Goal: Task Accomplishment & Management: Complete application form

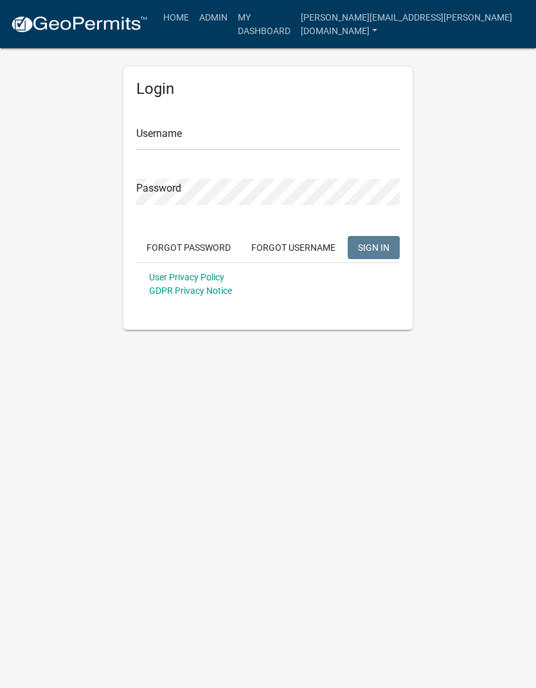
click at [247, 143] on input "Username" at bounding box center [268, 137] width 264 height 26
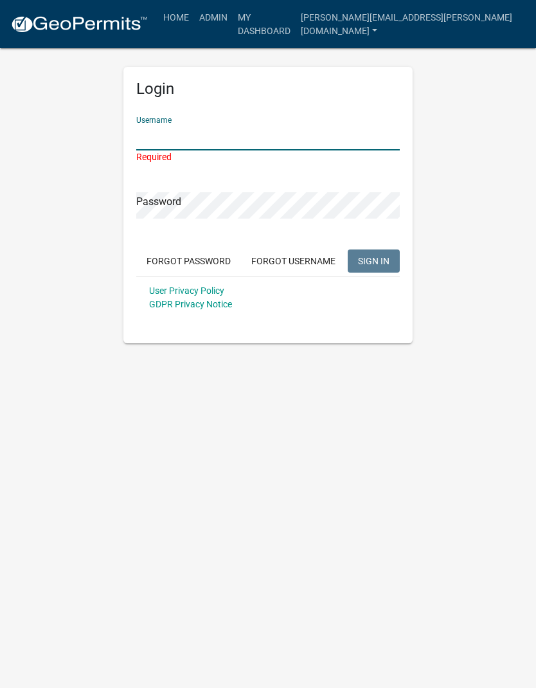
type input "[PERSON_NAME][EMAIL_ADDRESS][PERSON_NAME][DOMAIN_NAME]"
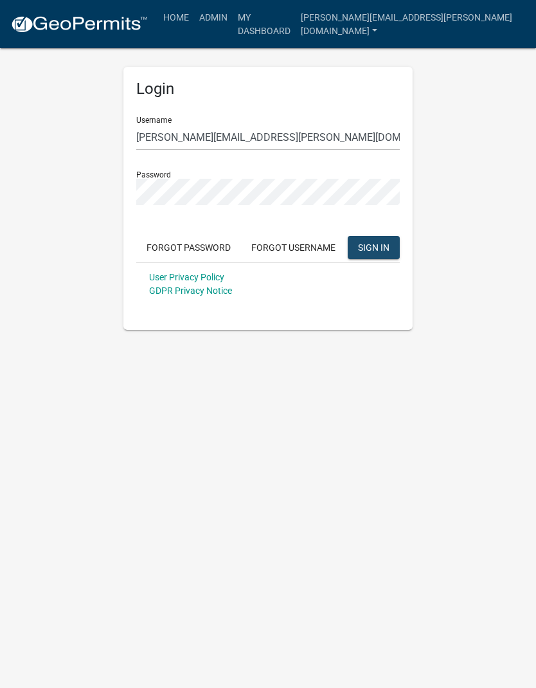
click at [383, 249] on span "SIGN IN" at bounding box center [374, 247] width 32 height 10
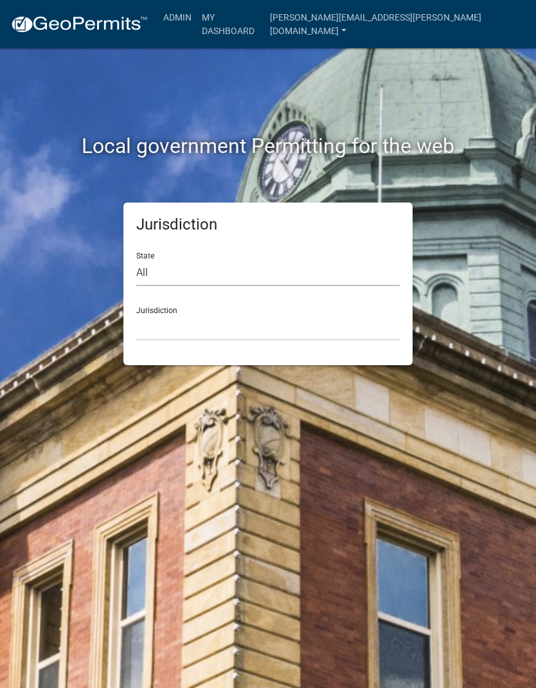
click at [250, 280] on select "All [US_STATE] [US_STATE] [US_STATE] [US_STATE] [US_STATE] [US_STATE] [US_STATE…" at bounding box center [268, 273] width 264 height 26
select select "[US_STATE]"
click at [237, 323] on select "City of [GEOGRAPHIC_DATA], [US_STATE] City of [GEOGRAPHIC_DATA], [US_STATE] Cit…" at bounding box center [268, 327] width 264 height 26
click at [219, 327] on select "City of [GEOGRAPHIC_DATA], [US_STATE] City of [GEOGRAPHIC_DATA], [US_STATE] Cit…" at bounding box center [268, 327] width 264 height 26
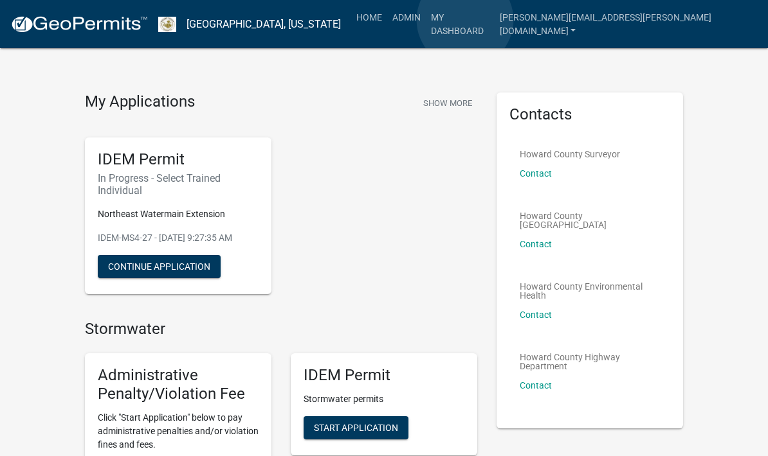
click at [426, 20] on link "Admin" at bounding box center [406, 17] width 39 height 24
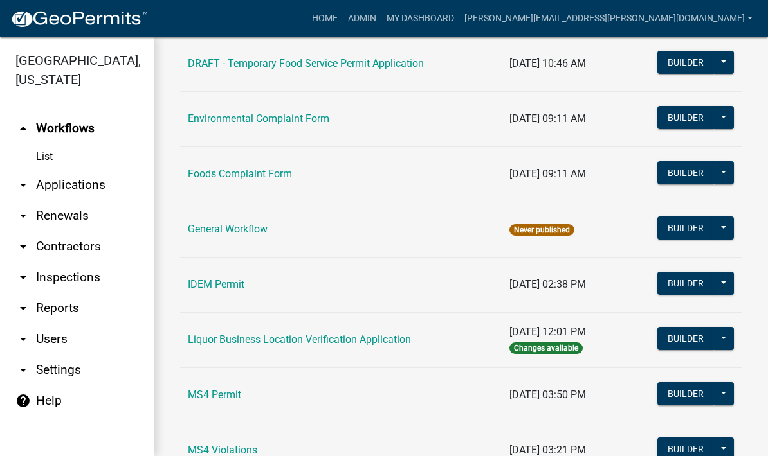
scroll to position [791, 0]
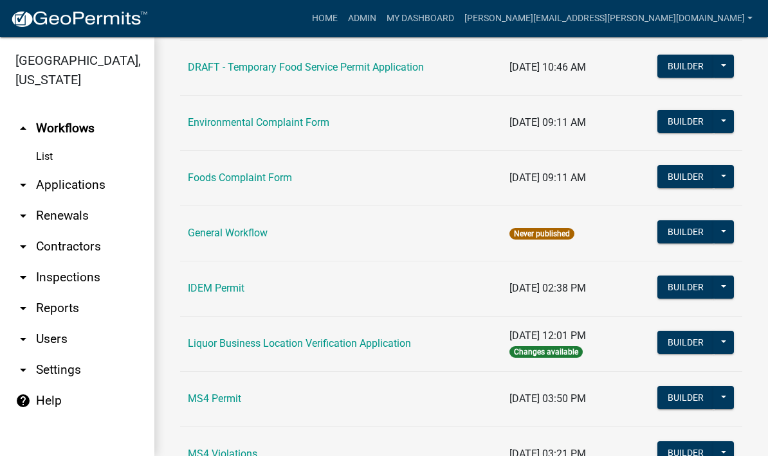
click at [217, 294] on link "IDEM Permit" at bounding box center [216, 288] width 57 height 12
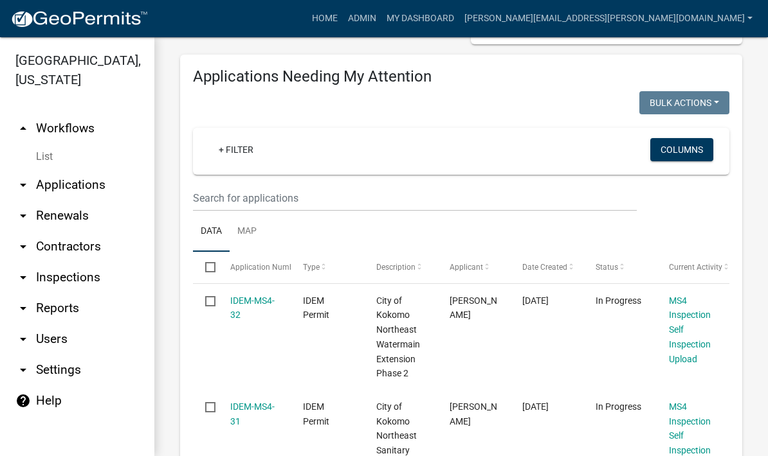
scroll to position [220, 0]
click at [253, 300] on link "IDEM-MS4-32" at bounding box center [252, 307] width 44 height 25
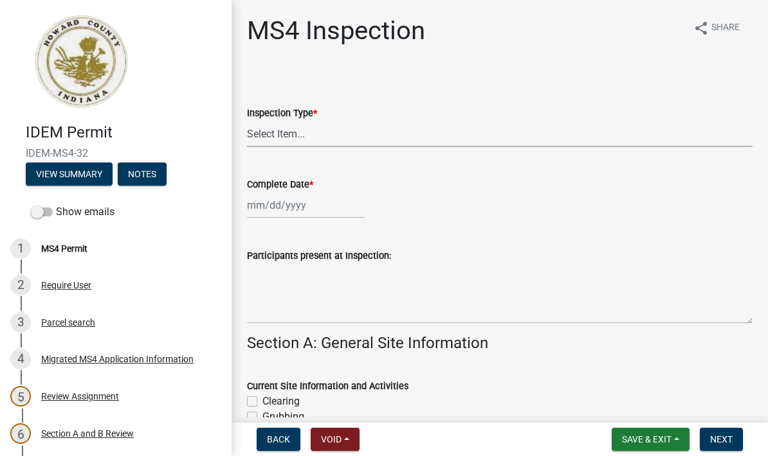
click at [353, 138] on select "Select Item... Initial Routine Follow Up Complaint" at bounding box center [499, 134] width 505 height 26
select select "6f2635a8-d74b-48ab-8be3-2798d1f6cb59"
click at [288, 208] on div at bounding box center [306, 205] width 118 height 26
select select "9"
select select "2025"
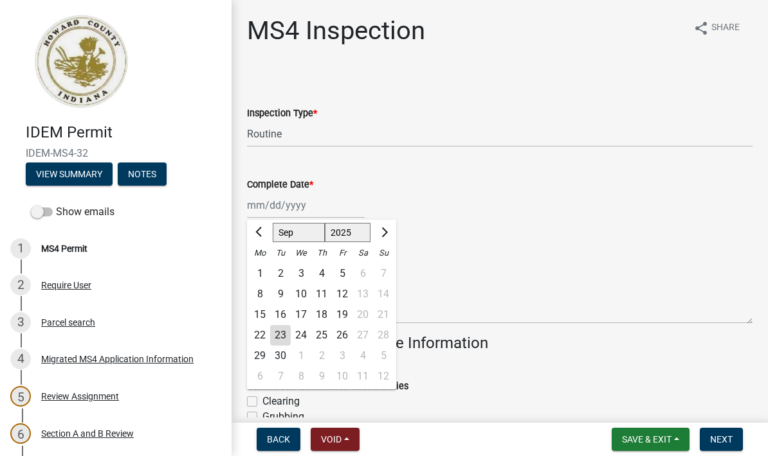
click at [284, 338] on div "23" at bounding box center [280, 335] width 21 height 21
type input "[DATE]"
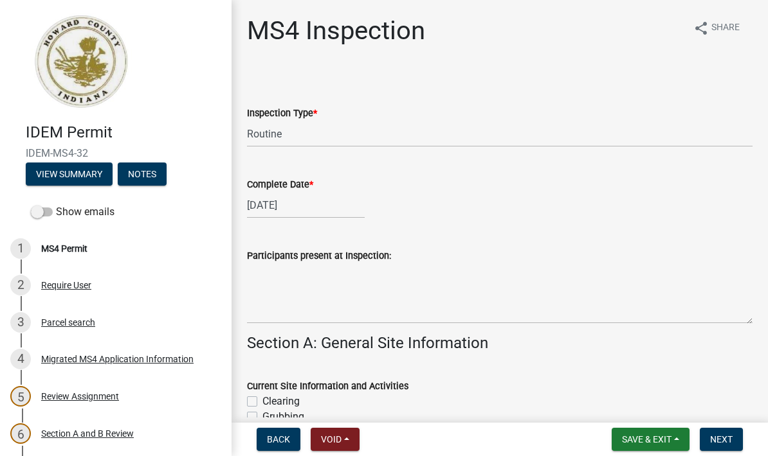
click at [260, 339] on h4 "Section A: General Site Information" at bounding box center [499, 343] width 505 height 19
click at [301, 207] on div "[DATE]" at bounding box center [306, 205] width 118 height 26
select select "9"
select select "2025"
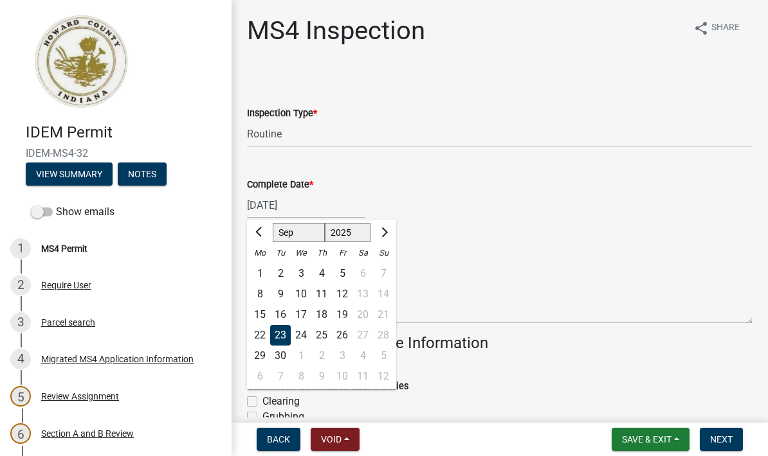
click at [259, 336] on div "22" at bounding box center [259, 335] width 21 height 21
type input "[DATE]"
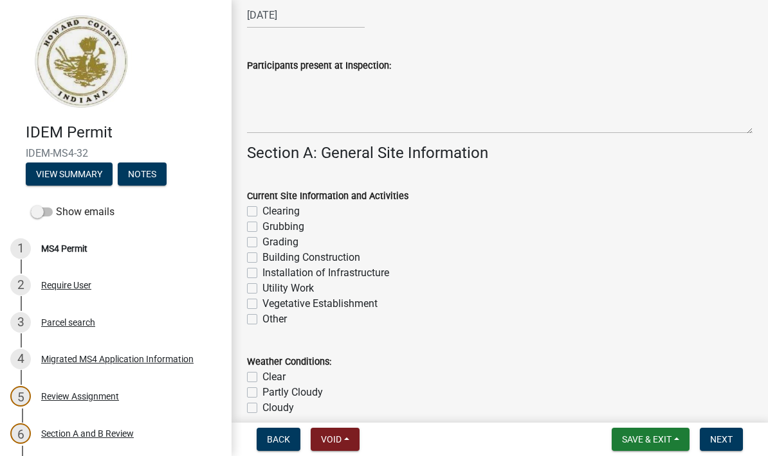
scroll to position [194, 0]
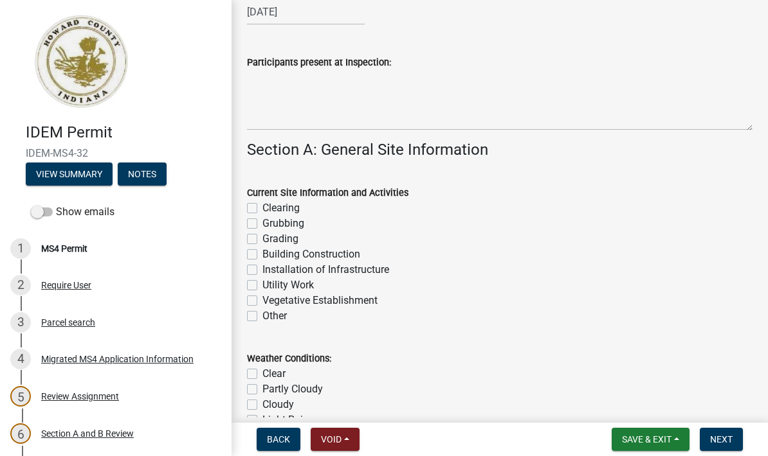
click at [262, 301] on label "Vegetative Establishment" at bounding box center [319, 300] width 115 height 15
click at [262, 301] on input "Vegetative Establishment" at bounding box center [266, 297] width 8 height 8
checkbox input "true"
checkbox input "false"
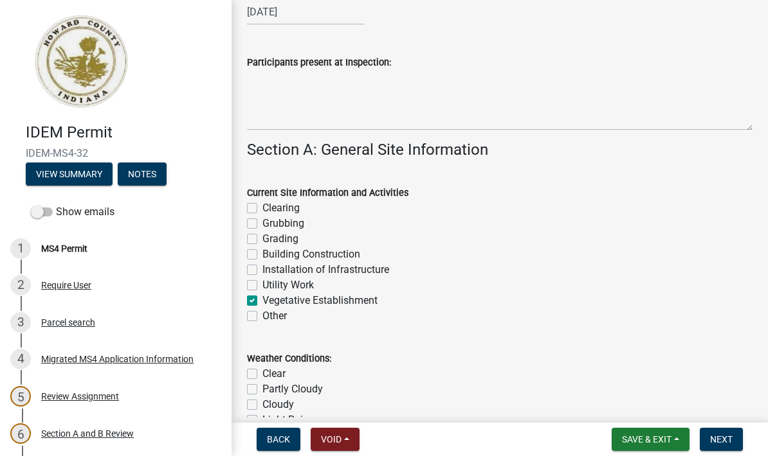
checkbox input "false"
checkbox input "true"
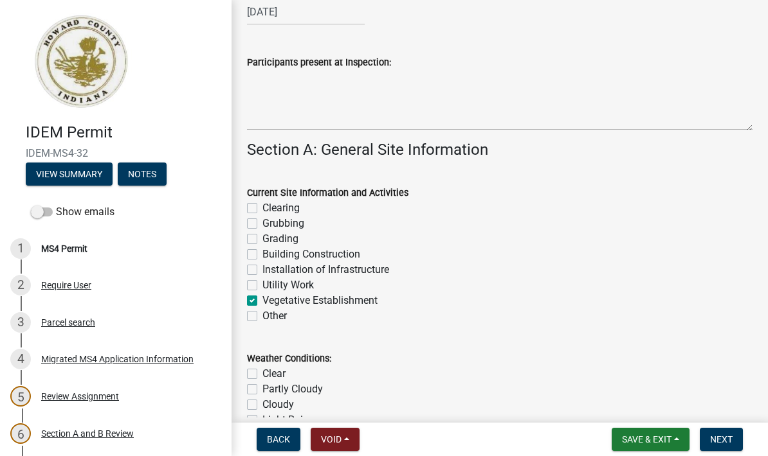
checkbox input "false"
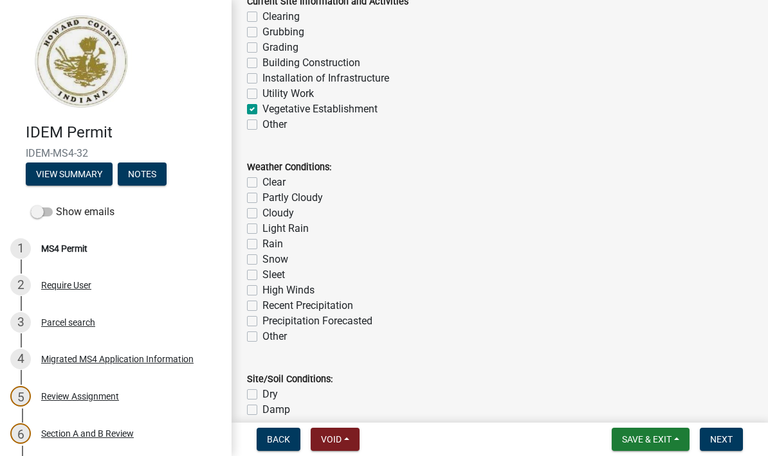
scroll to position [388, 0]
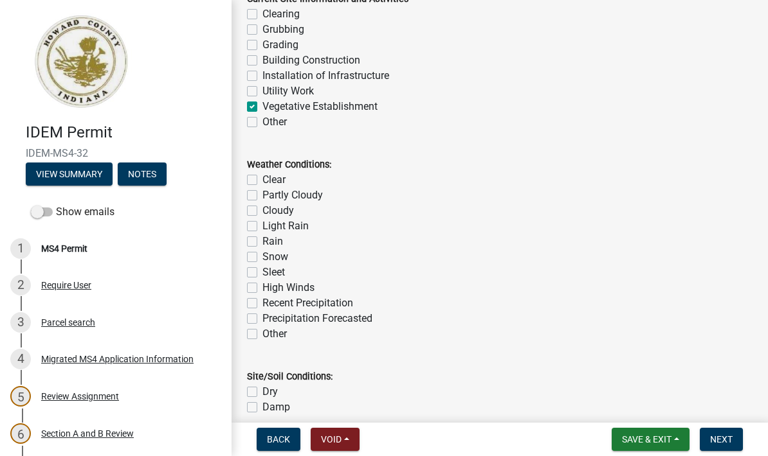
click at [262, 198] on label "Partly Cloudy" at bounding box center [292, 195] width 60 height 15
click at [262, 196] on input "Partly Cloudy" at bounding box center [266, 192] width 8 height 8
checkbox input "true"
checkbox input "false"
checkbox input "true"
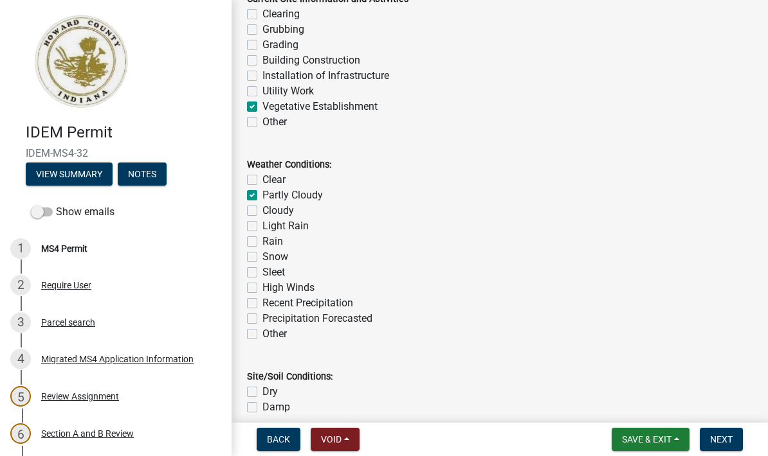
checkbox input "false"
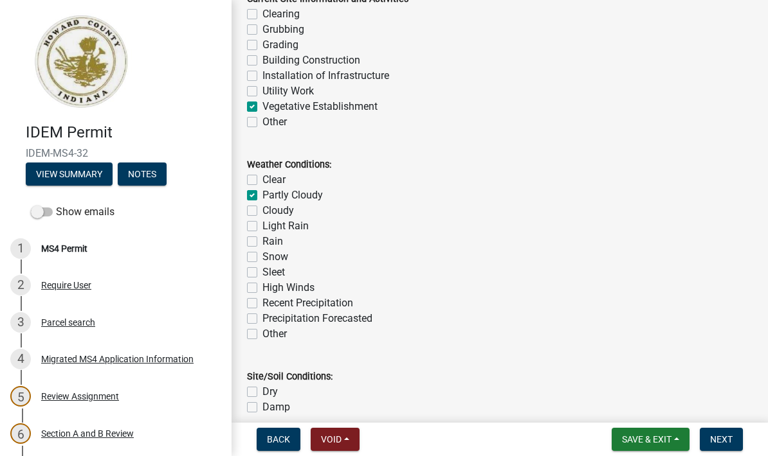
checkbox input "false"
click at [262, 215] on label "Cloudy" at bounding box center [278, 210] width 32 height 15
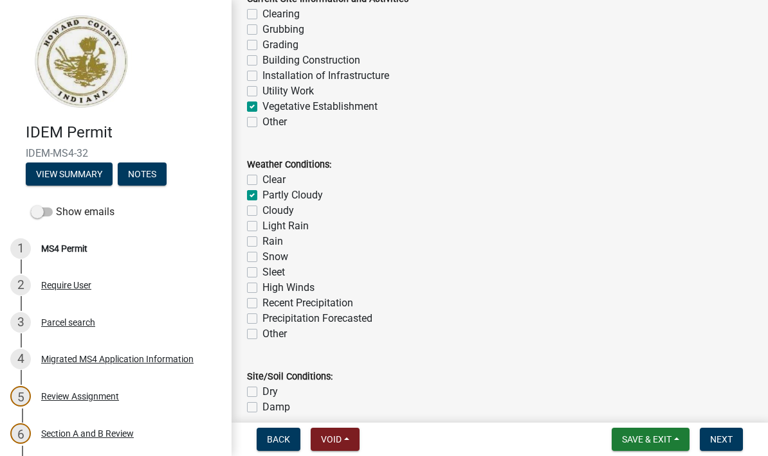
click at [262, 212] on input "Cloudy" at bounding box center [266, 207] width 8 height 8
checkbox input "true"
checkbox input "false"
checkbox input "true"
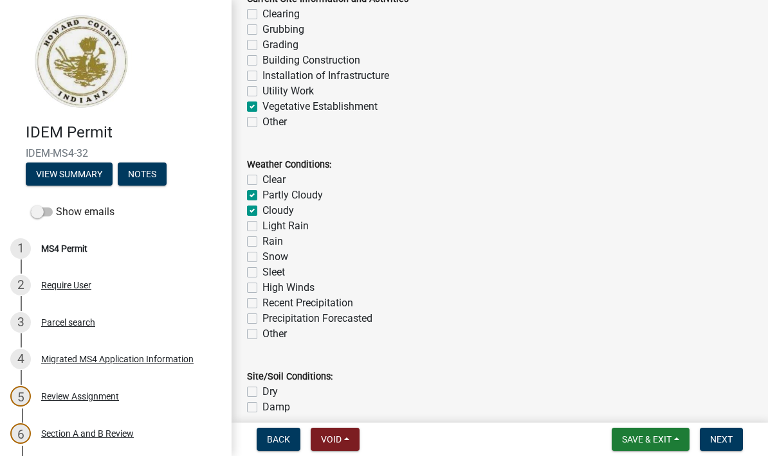
checkbox input "false"
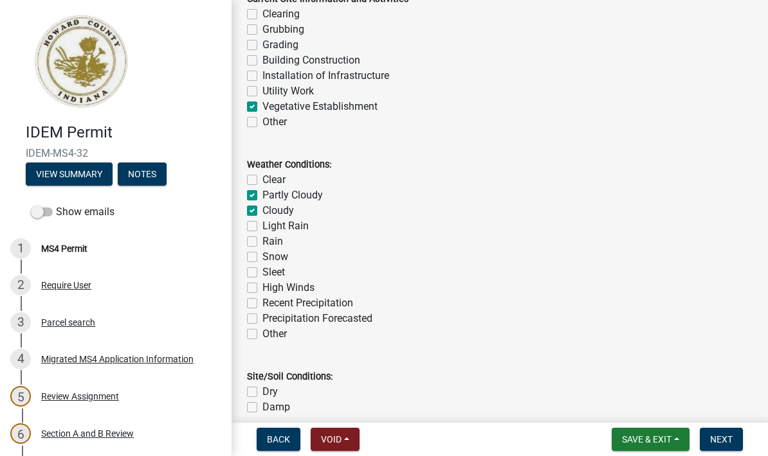
checkbox input "false"
click at [263, 189] on label "Partly Cloudy" at bounding box center [292, 195] width 60 height 15
click at [263, 189] on input "Partly Cloudy" at bounding box center [266, 192] width 8 height 8
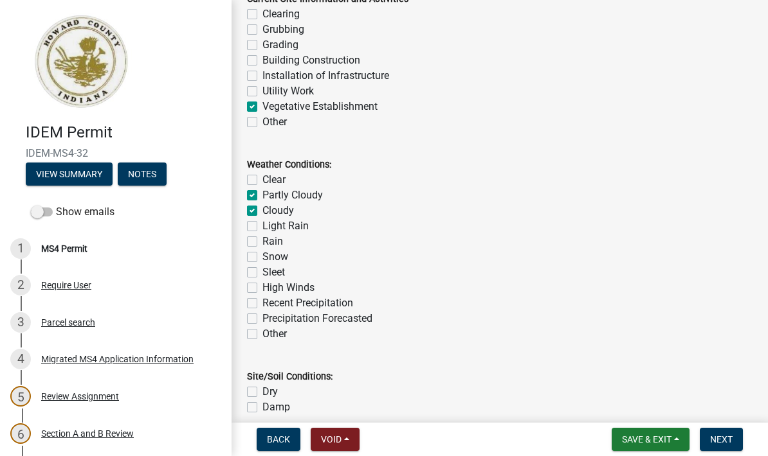
checkbox input "false"
checkbox input "true"
checkbox input "false"
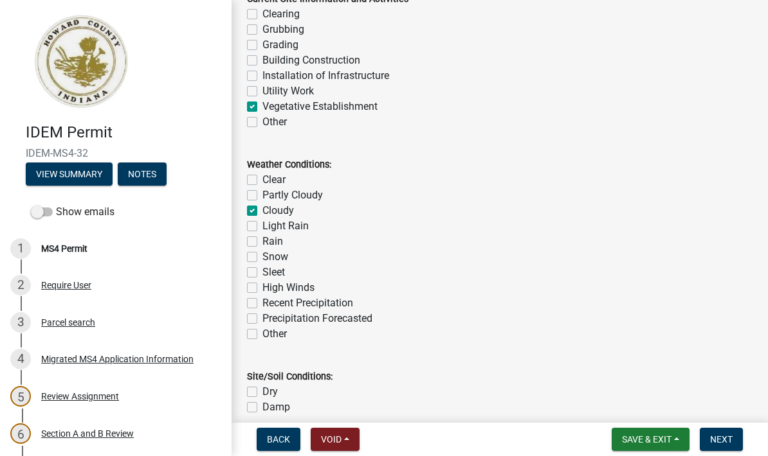
checkbox input "false"
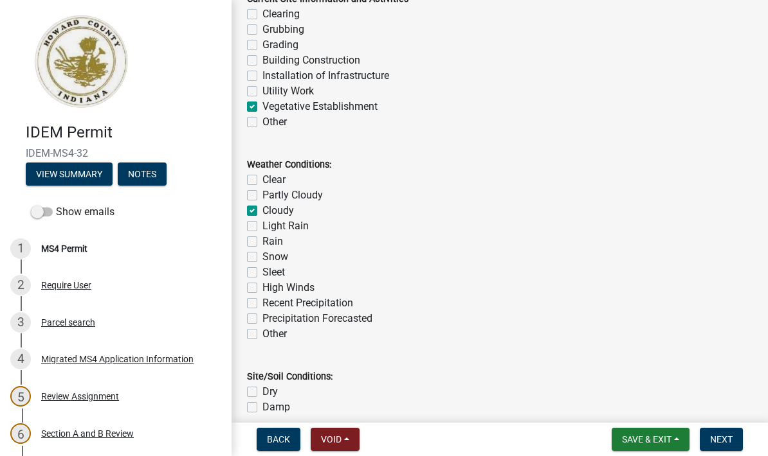
checkbox input "false"
click at [262, 225] on label "Light Rain" at bounding box center [285, 226] width 46 height 15
click at [262, 225] on input "Light Rain" at bounding box center [266, 223] width 8 height 8
checkbox input "true"
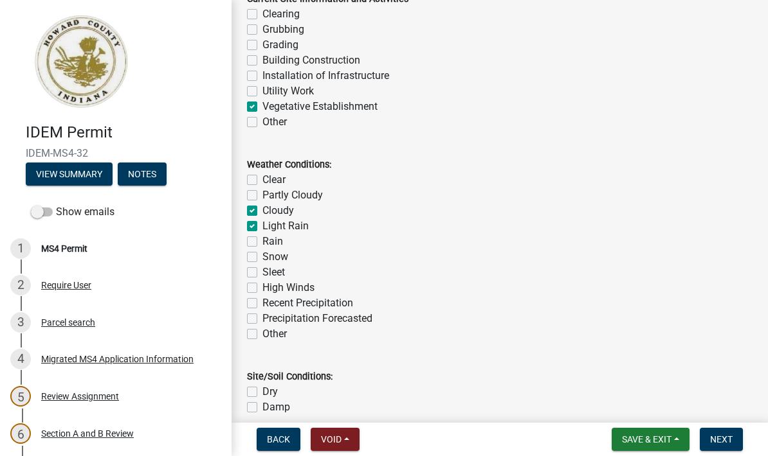
checkbox input "false"
checkbox input "true"
checkbox input "false"
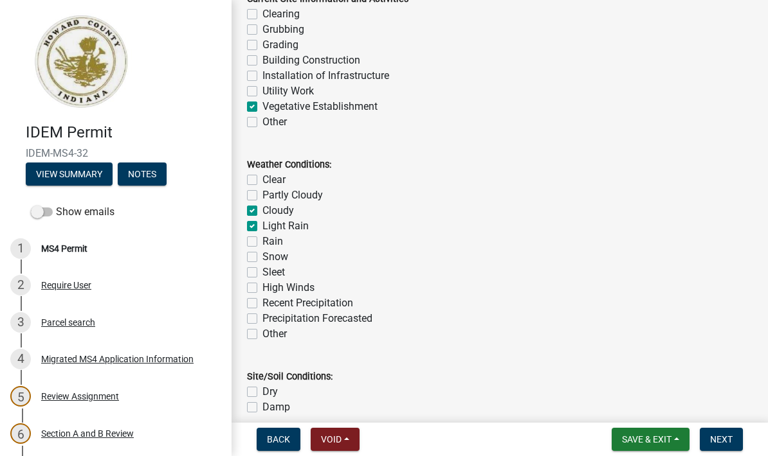
checkbox input "false"
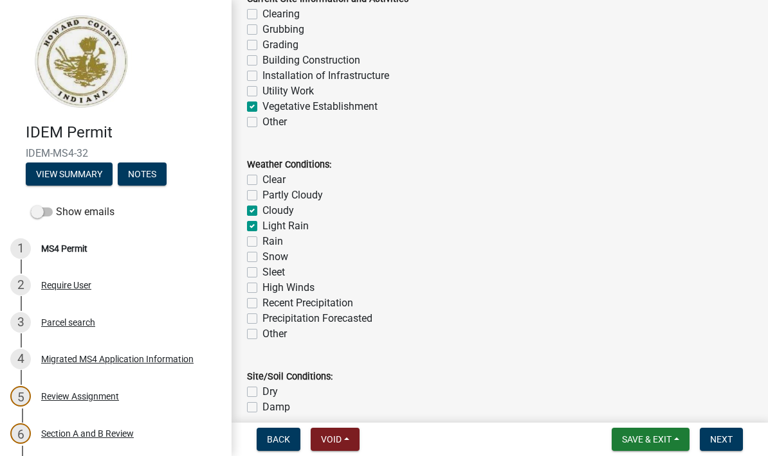
checkbox input "false"
click at [259, 301] on div "Recent Precipitation" at bounding box center [499, 303] width 505 height 15
click at [262, 318] on label "Precipitation Forecasted" at bounding box center [317, 318] width 110 height 15
click at [262, 318] on input "Precipitation Forecasted" at bounding box center [266, 315] width 8 height 8
checkbox input "true"
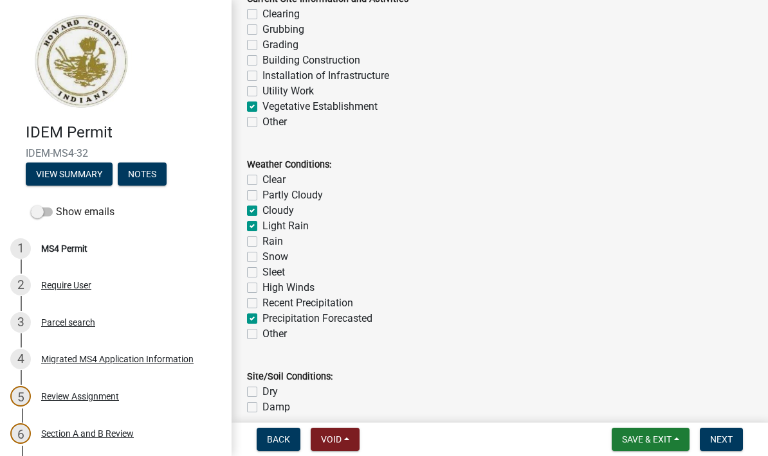
checkbox input "false"
checkbox input "true"
checkbox input "false"
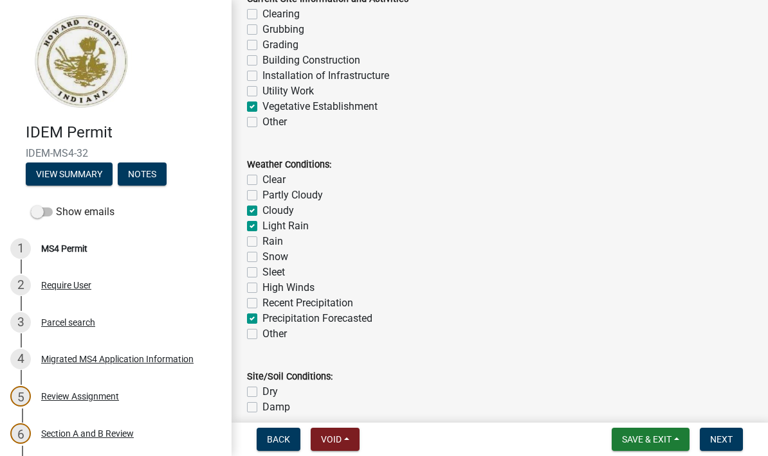
checkbox input "false"
checkbox input "true"
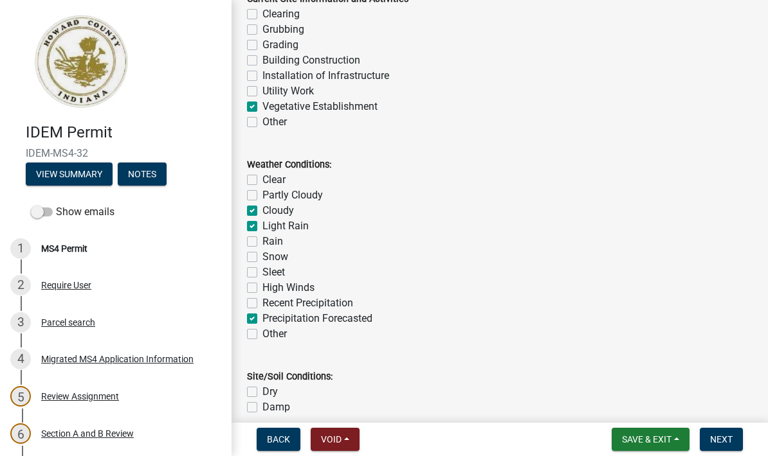
checkbox input "false"
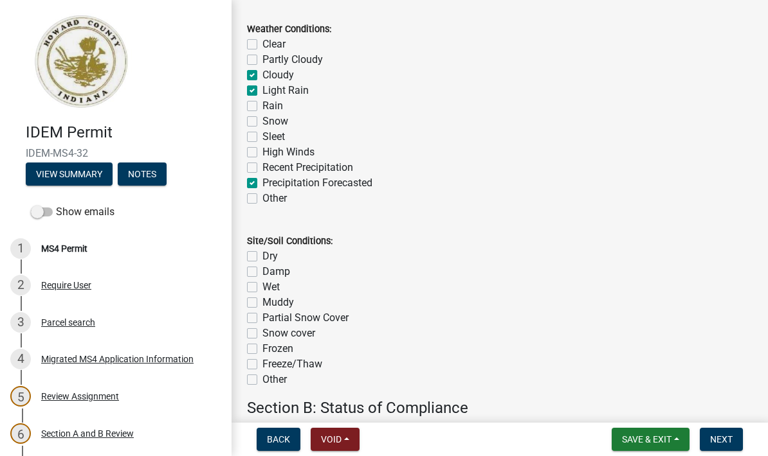
scroll to position [524, 0]
click at [262, 255] on label "Dry" at bounding box center [269, 255] width 15 height 15
click at [262, 255] on input "Dry" at bounding box center [266, 252] width 8 height 8
checkbox input "true"
checkbox input "false"
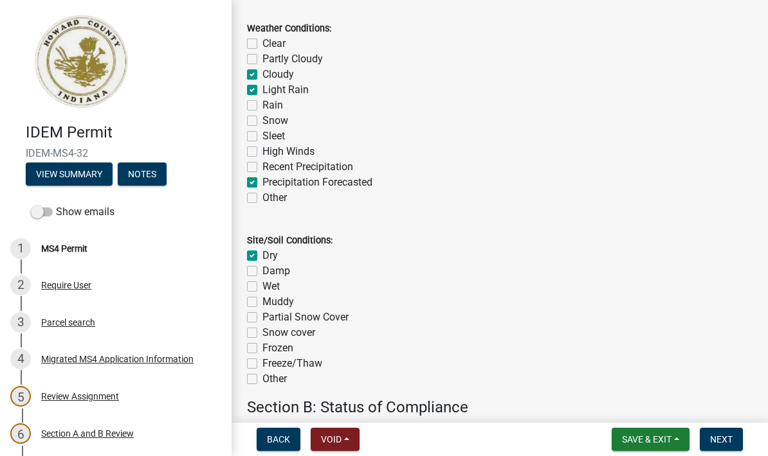
checkbox input "false"
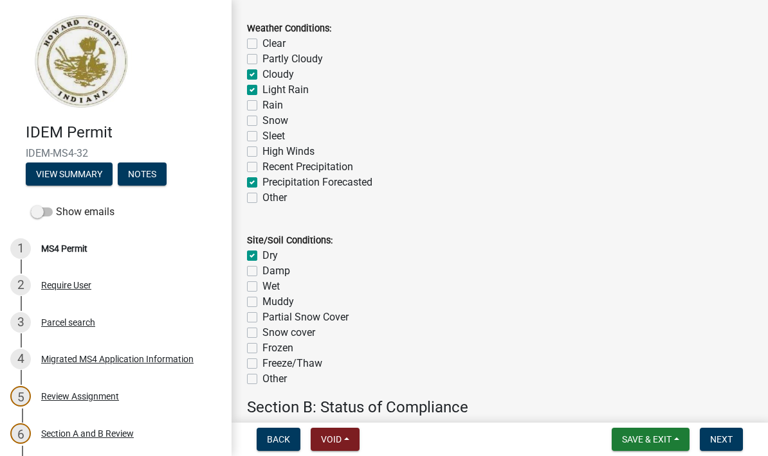
checkbox input "false"
click at [262, 269] on label "Damp" at bounding box center [276, 271] width 28 height 15
click at [262, 269] on input "Damp" at bounding box center [266, 268] width 8 height 8
checkbox input "true"
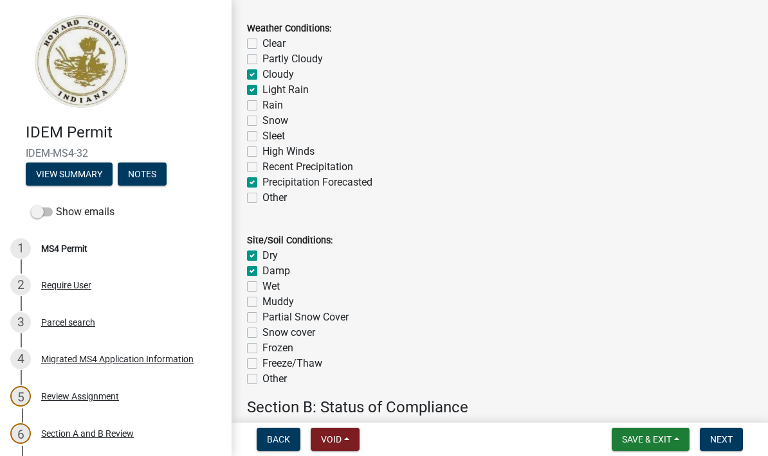
checkbox input "true"
checkbox input "false"
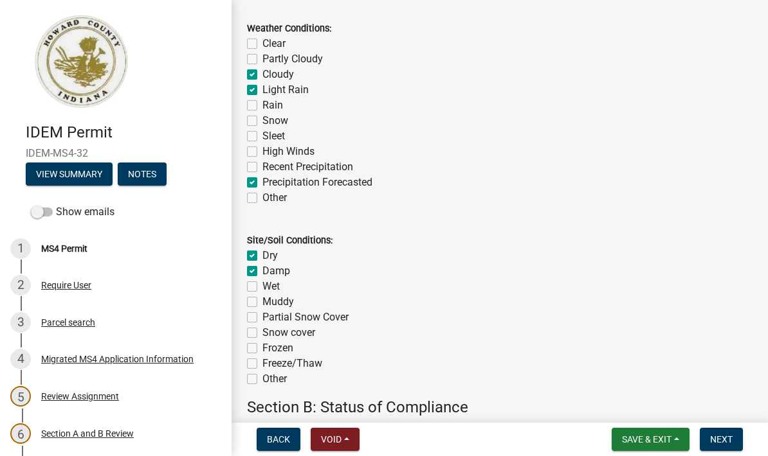
checkbox input "false"
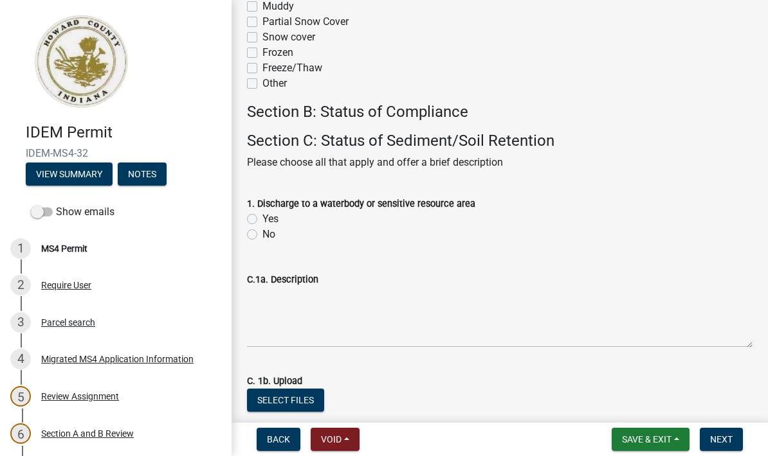
scroll to position [826, 0]
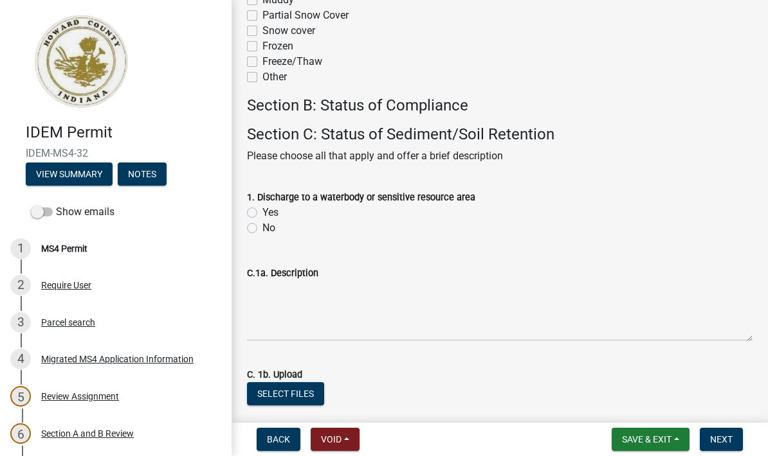
click at [262, 228] on label "No" at bounding box center [268, 228] width 13 height 15
click at [262, 228] on input "No" at bounding box center [266, 225] width 8 height 8
radio input "true"
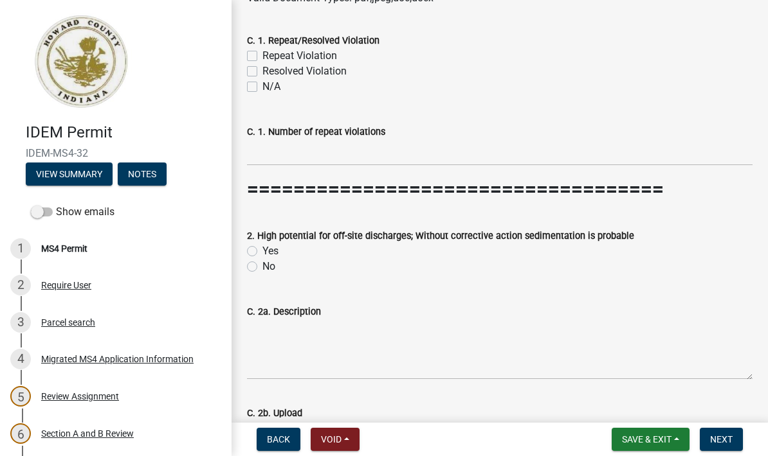
scroll to position [1278, 0]
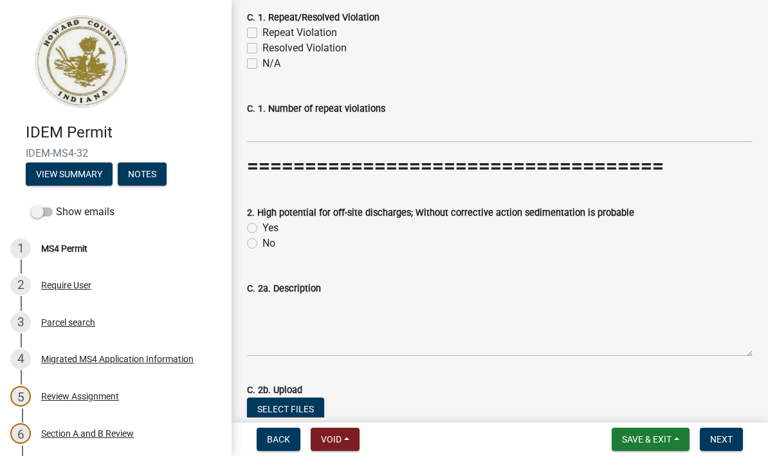
click at [262, 237] on label "No" at bounding box center [268, 243] width 13 height 15
click at [262, 237] on input "No" at bounding box center [266, 240] width 8 height 8
radio input "true"
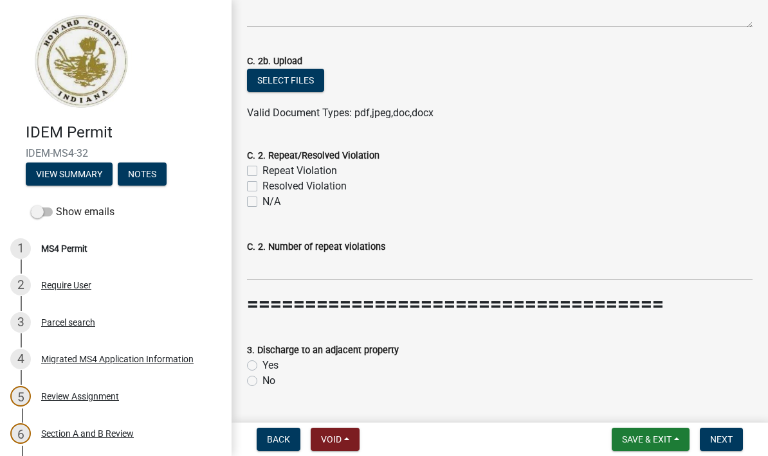
scroll to position [1630, 0]
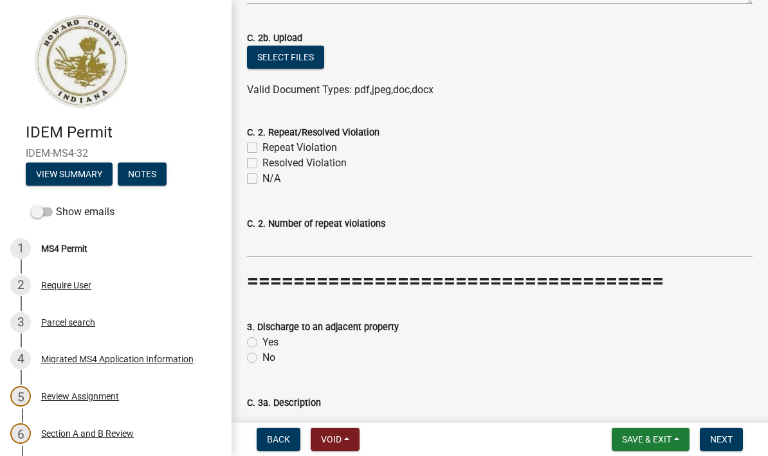
click at [262, 345] on label "Yes" at bounding box center [270, 342] width 16 height 15
click at [262, 343] on input "Yes" at bounding box center [266, 339] width 8 height 8
radio input "true"
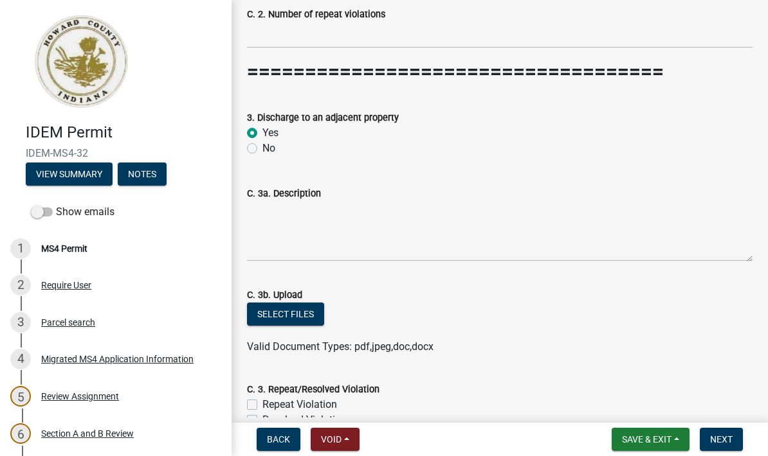
scroll to position [1841, 0]
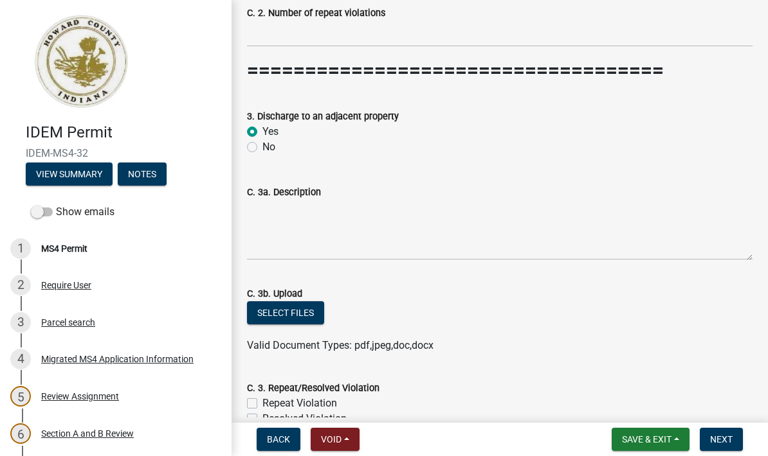
click at [262, 145] on label "No" at bounding box center [268, 147] width 13 height 15
click at [262, 145] on input "No" at bounding box center [266, 144] width 8 height 8
radio input "true"
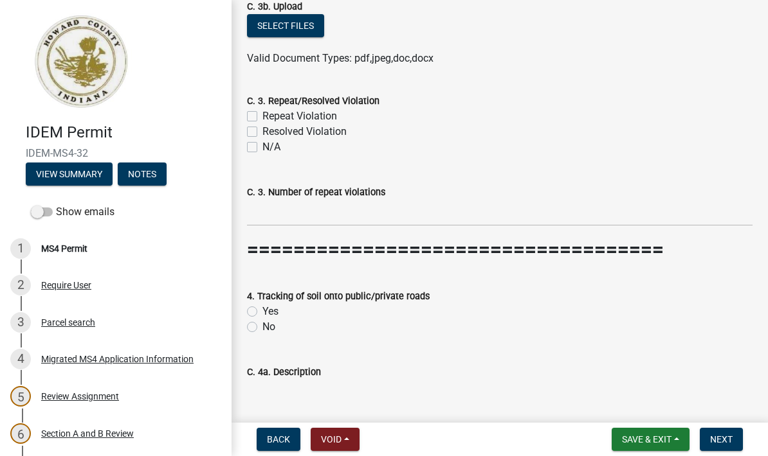
scroll to position [2140, 0]
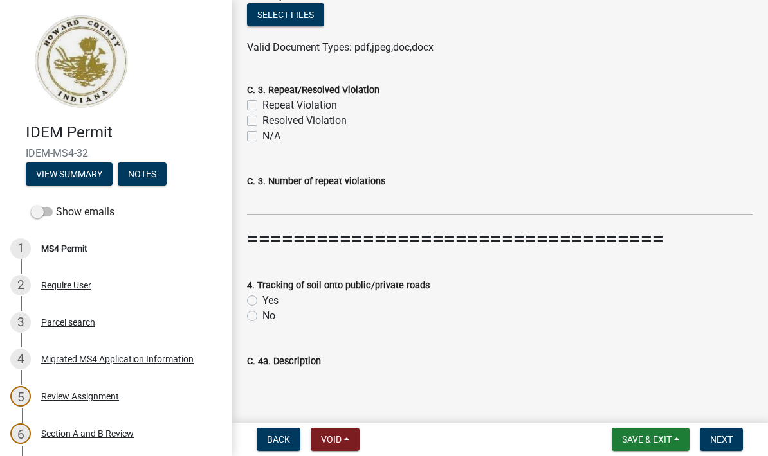
click at [262, 314] on label "No" at bounding box center [268, 316] width 13 height 15
click at [262, 314] on input "No" at bounding box center [266, 313] width 8 height 8
radio input "true"
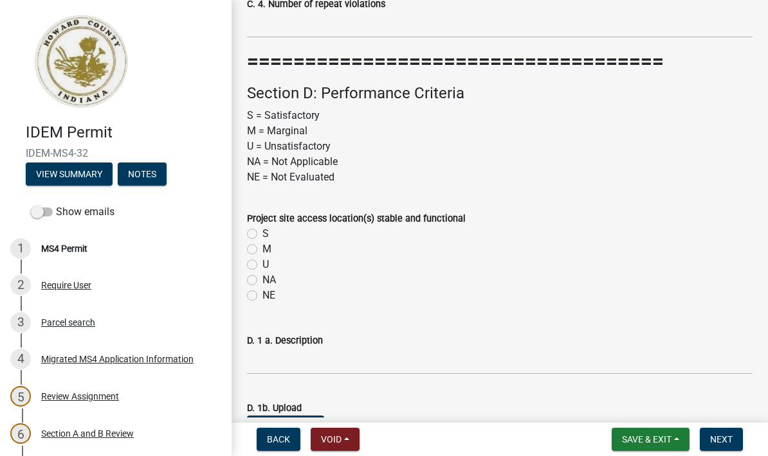
scroll to position [2791, 0]
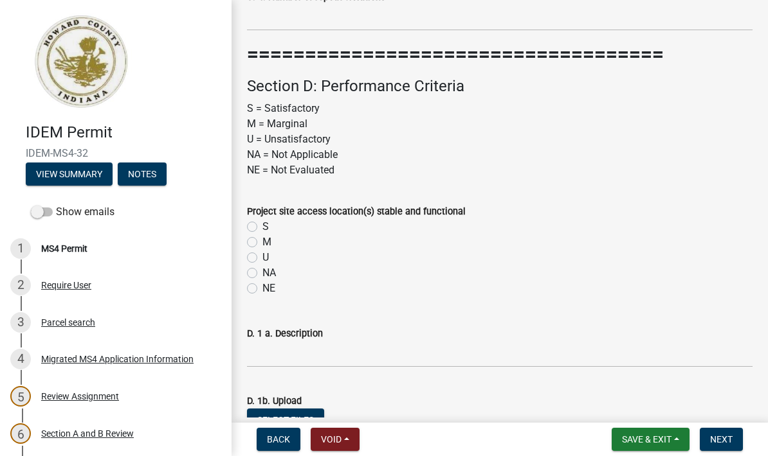
click at [262, 220] on label "S" at bounding box center [265, 226] width 6 height 15
click at [262, 220] on input "S" at bounding box center [266, 223] width 8 height 8
radio input "true"
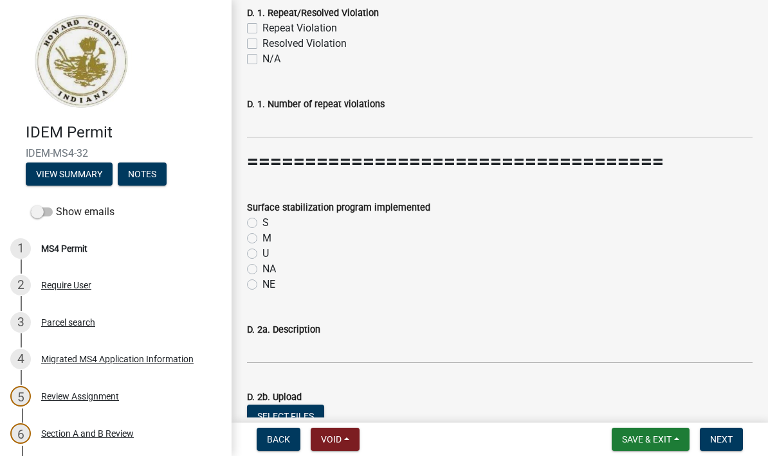
scroll to position [3283, 0]
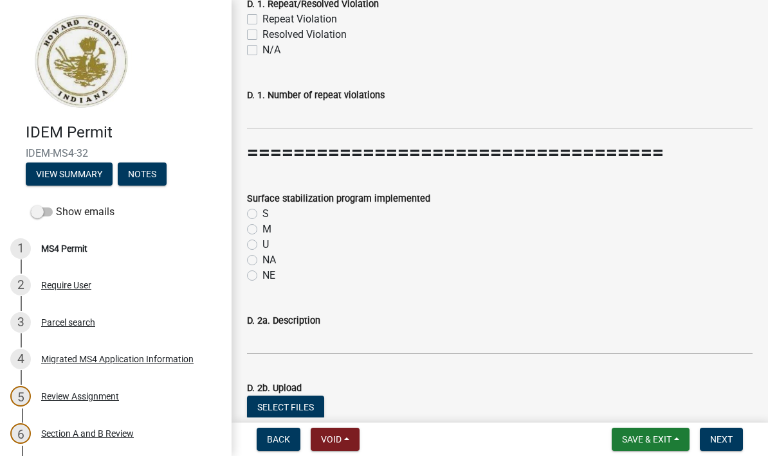
click at [262, 225] on label "M" at bounding box center [266, 229] width 9 height 15
click at [262, 225] on input "M" at bounding box center [266, 226] width 8 height 8
radio input "true"
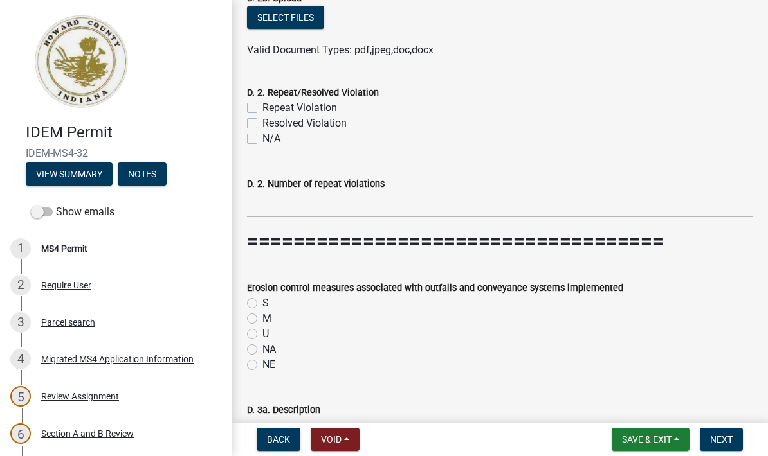
scroll to position [3677, 0]
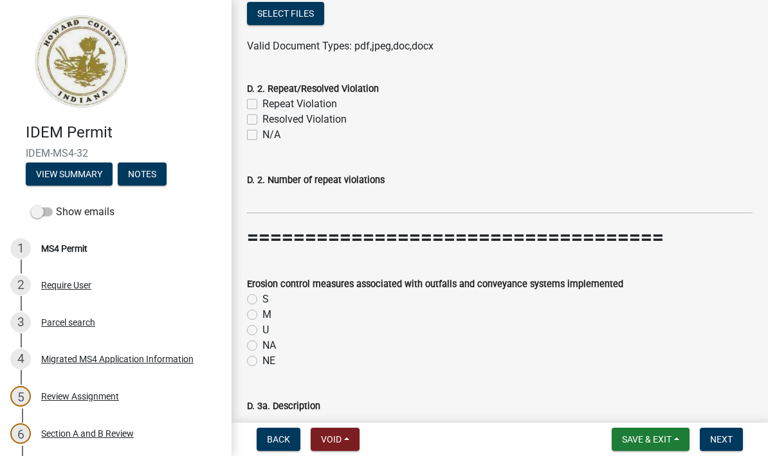
click at [262, 295] on label "S" at bounding box center [265, 299] width 6 height 15
click at [262, 295] on input "S" at bounding box center [266, 296] width 8 height 8
radio input "true"
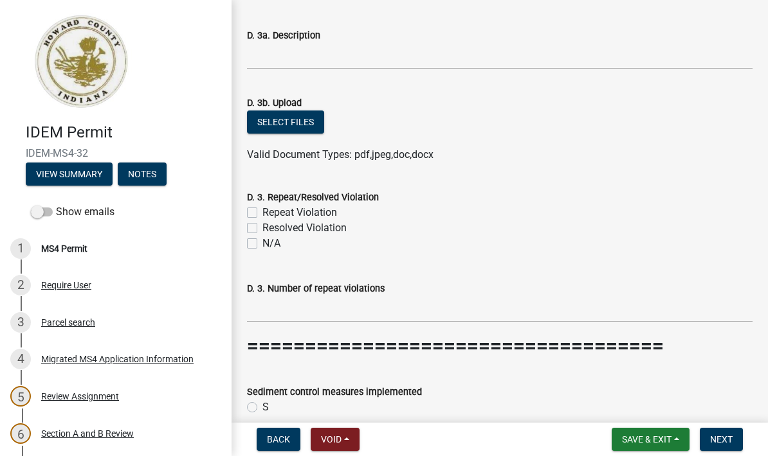
scroll to position [4075, 0]
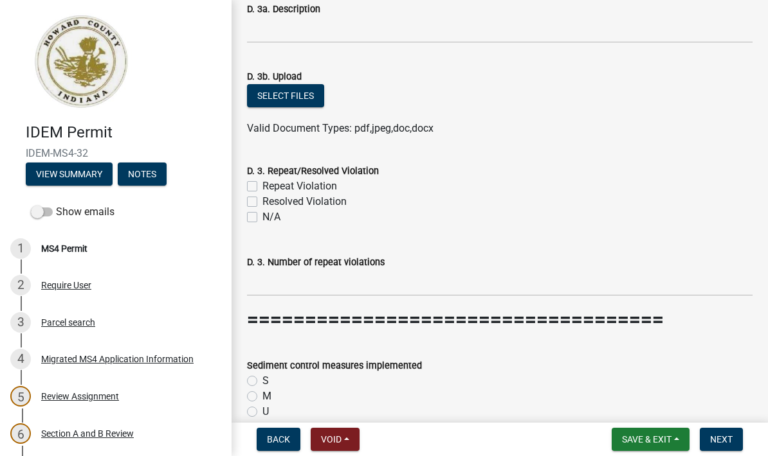
click at [258, 366] on label "Sediment control measures implemented" at bounding box center [334, 366] width 175 height 9
click at [262, 376] on label "S" at bounding box center [265, 381] width 6 height 15
click at [262, 376] on input "S" at bounding box center [266, 378] width 8 height 8
radio input "true"
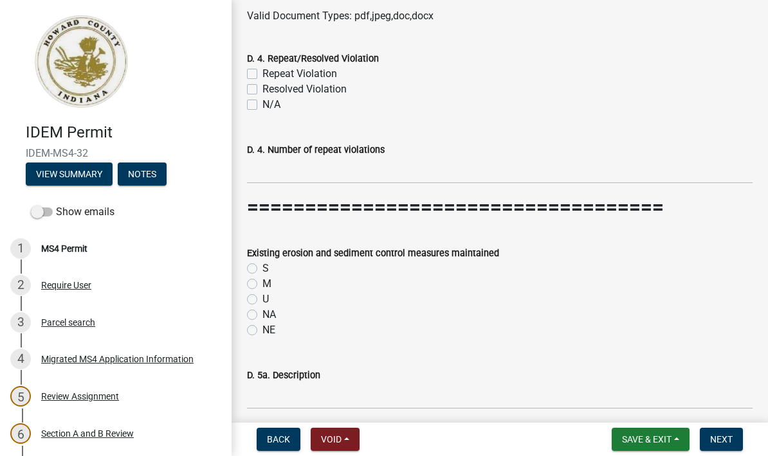
scroll to position [4667, 0]
click at [262, 262] on label "S" at bounding box center [265, 267] width 6 height 15
click at [262, 262] on input "S" at bounding box center [266, 264] width 8 height 8
radio input "true"
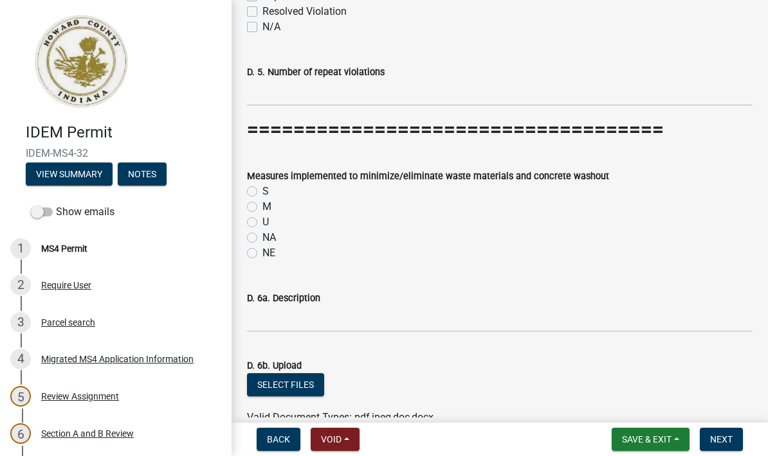
scroll to position [5223, 0]
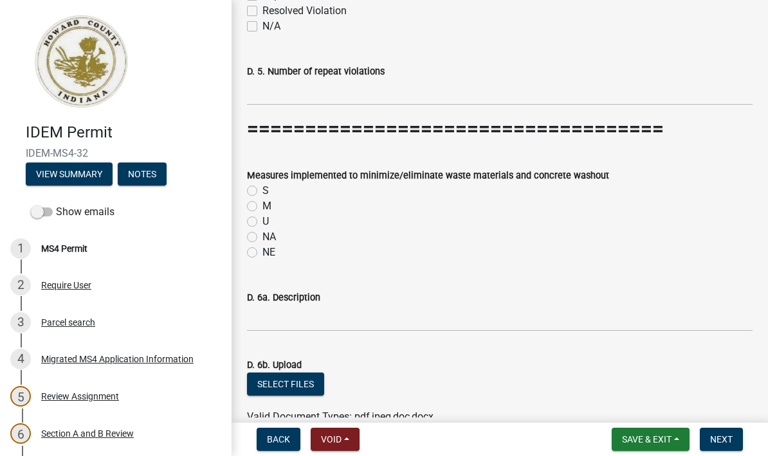
click at [262, 202] on label "M" at bounding box center [266, 206] width 9 height 15
click at [262, 202] on input "M" at bounding box center [266, 203] width 8 height 8
radio input "true"
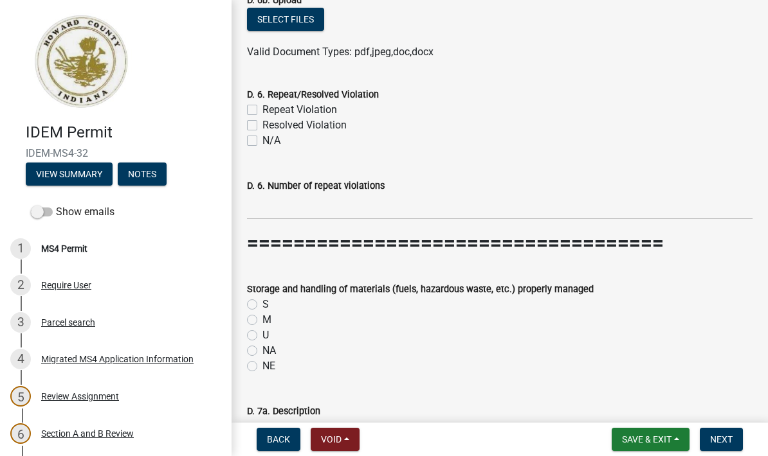
scroll to position [5659, 0]
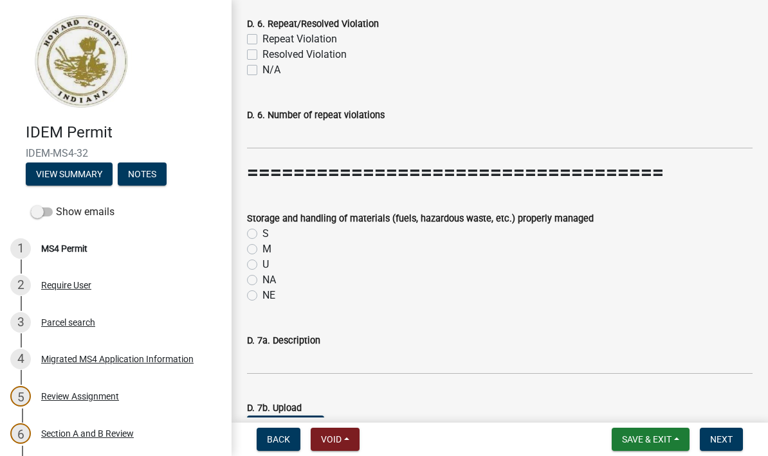
click at [260, 228] on div "S" at bounding box center [499, 233] width 505 height 15
click at [262, 226] on label "S" at bounding box center [265, 233] width 6 height 15
click at [262, 226] on input "S" at bounding box center [266, 230] width 8 height 8
radio input "true"
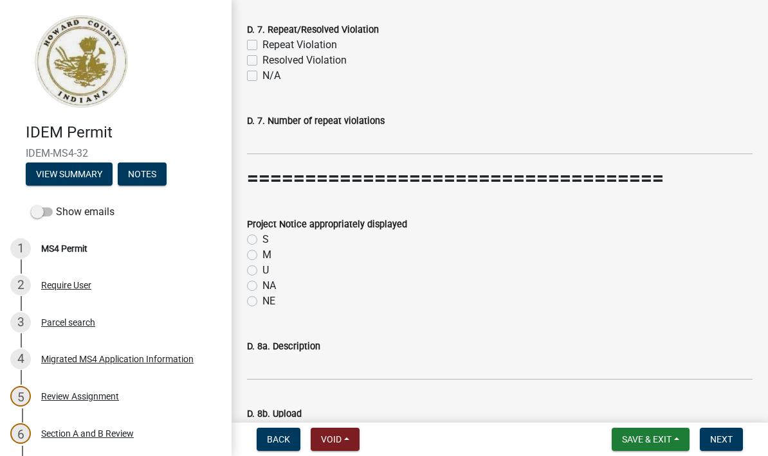
scroll to position [6131, 0]
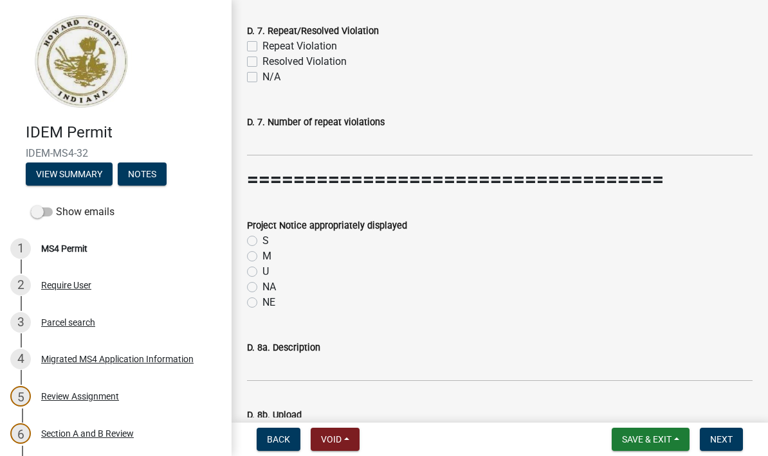
click at [262, 295] on label "NE" at bounding box center [268, 302] width 13 height 15
click at [262, 295] on input "NE" at bounding box center [266, 299] width 8 height 8
radio input "true"
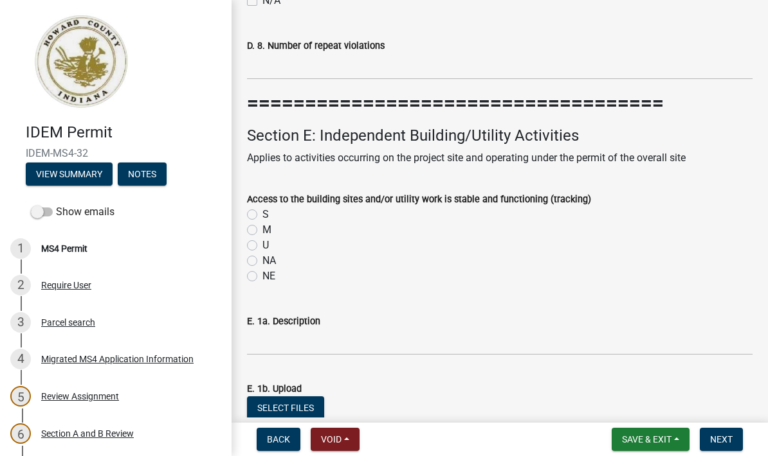
scroll to position [6691, 0]
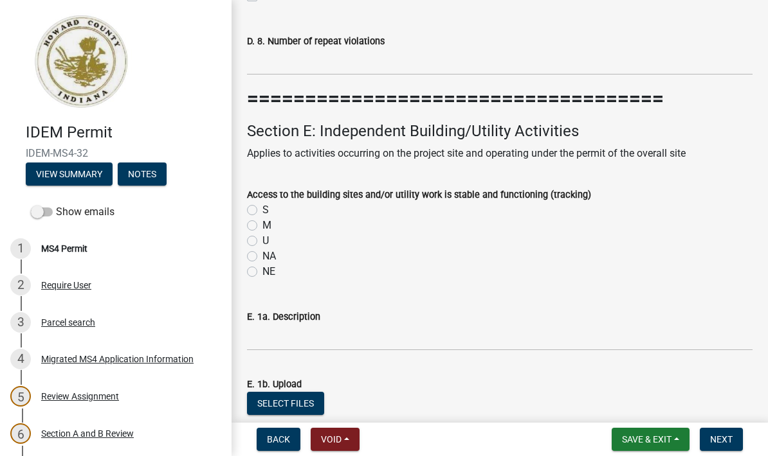
click at [262, 204] on label "S" at bounding box center [265, 210] width 6 height 15
click at [262, 204] on input "S" at bounding box center [266, 207] width 8 height 8
radio input "true"
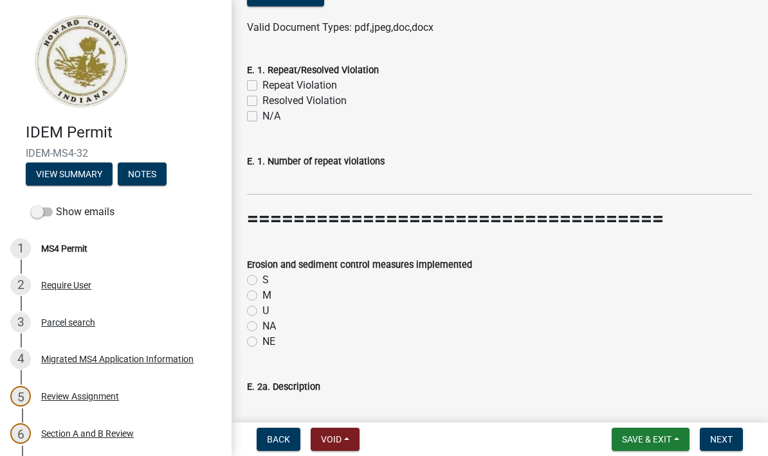
scroll to position [7146, 0]
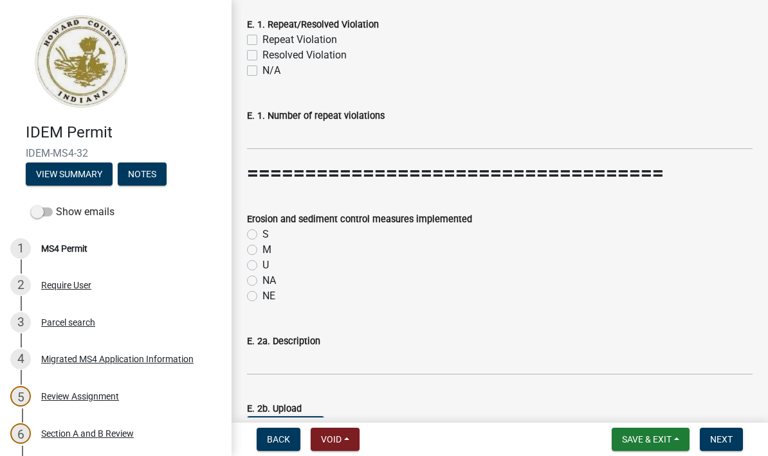
click at [262, 227] on label "S" at bounding box center [265, 234] width 6 height 15
click at [262, 227] on input "S" at bounding box center [266, 231] width 8 height 8
radio input "true"
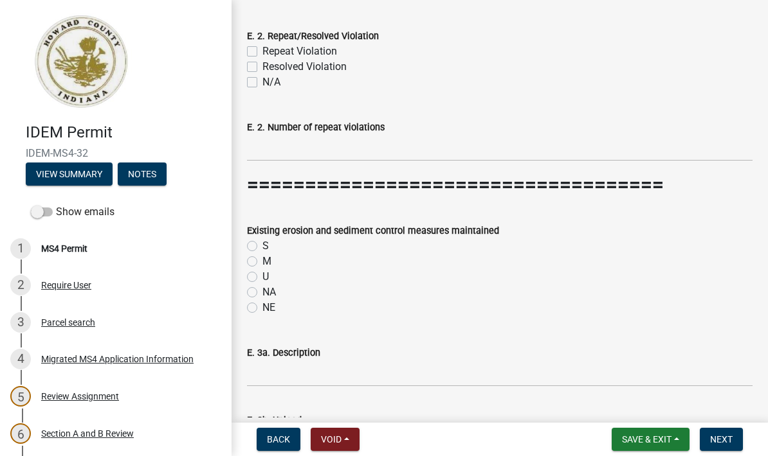
scroll to position [7641, 0]
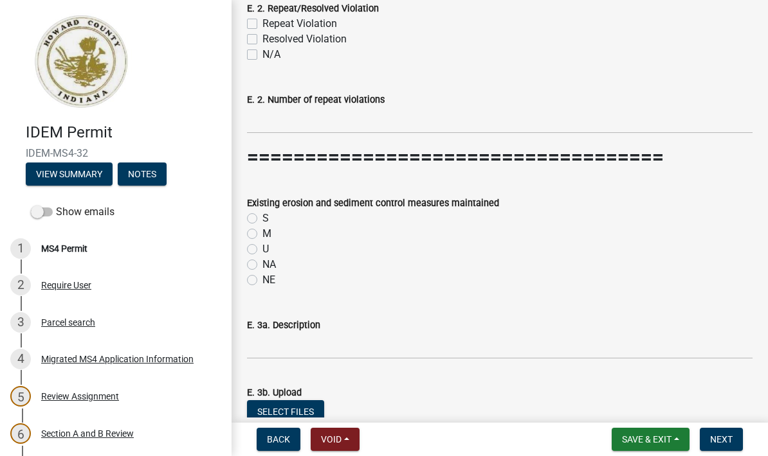
click at [262, 216] on label "S" at bounding box center [265, 218] width 6 height 15
click at [262, 216] on input "S" at bounding box center [266, 215] width 8 height 8
radio input "true"
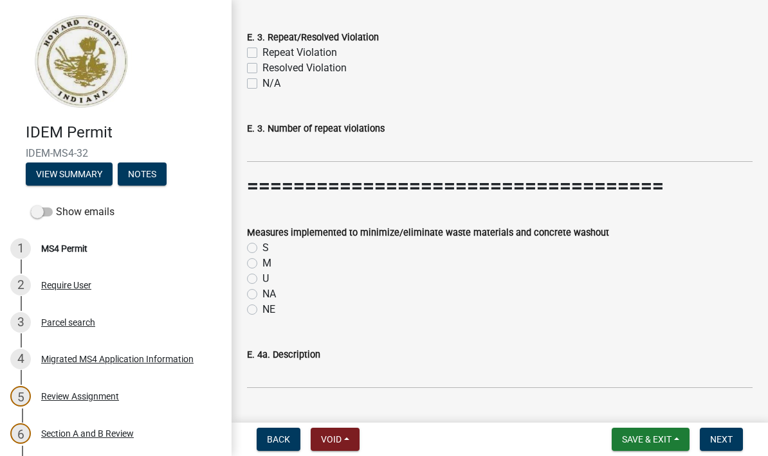
scroll to position [8116, 0]
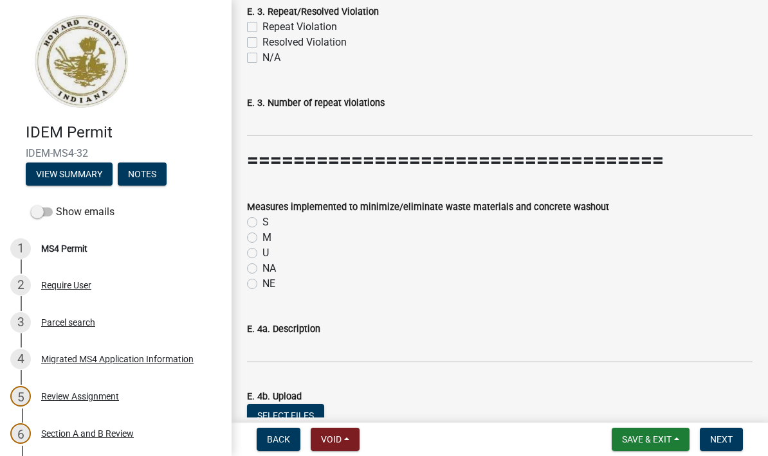
click at [262, 263] on label "NA" at bounding box center [269, 268] width 14 height 15
click at [262, 263] on input "NA" at bounding box center [266, 265] width 8 height 8
radio input "true"
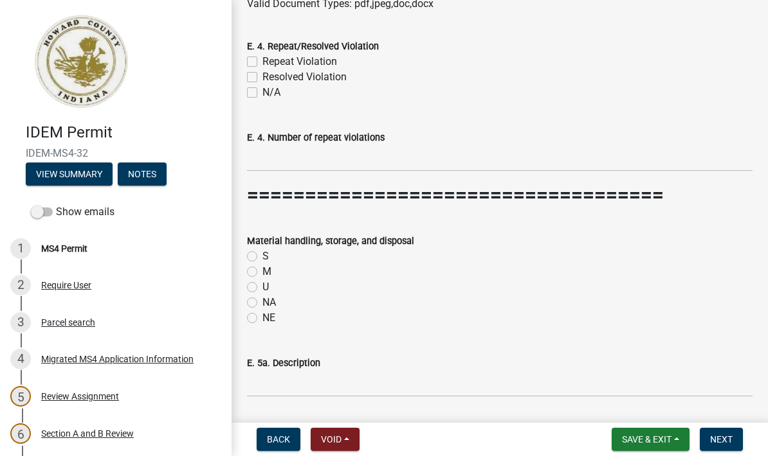
scroll to position [8564, 0]
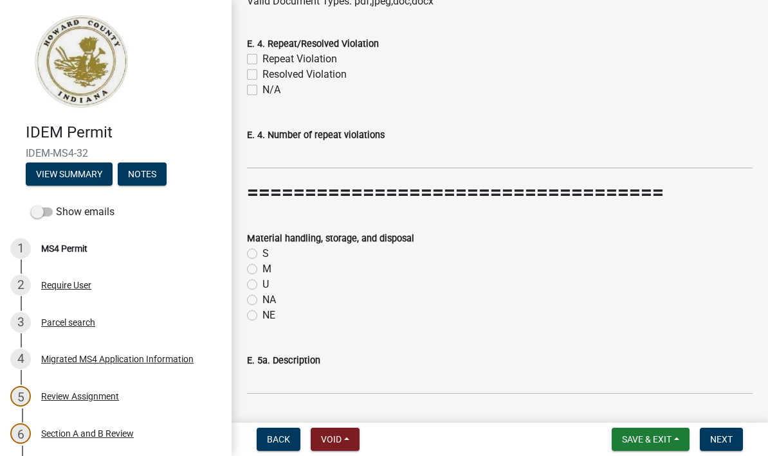
click at [262, 293] on label "NA" at bounding box center [269, 300] width 14 height 15
click at [262, 293] on input "NA" at bounding box center [266, 297] width 8 height 8
radio input "true"
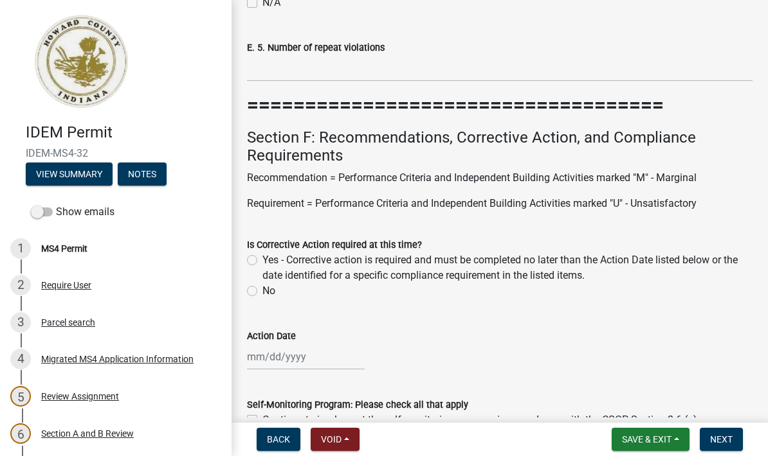
scroll to position [9150, 0]
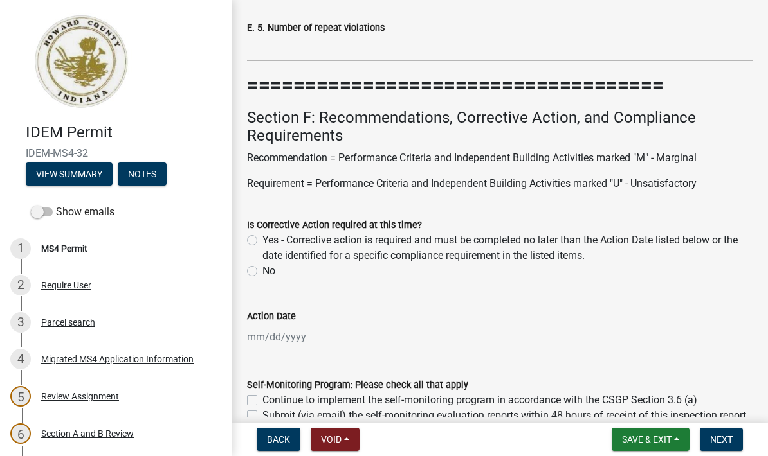
click at [262, 264] on label "No" at bounding box center [268, 271] width 13 height 15
click at [262, 264] on input "No" at bounding box center [266, 268] width 8 height 8
radio input "true"
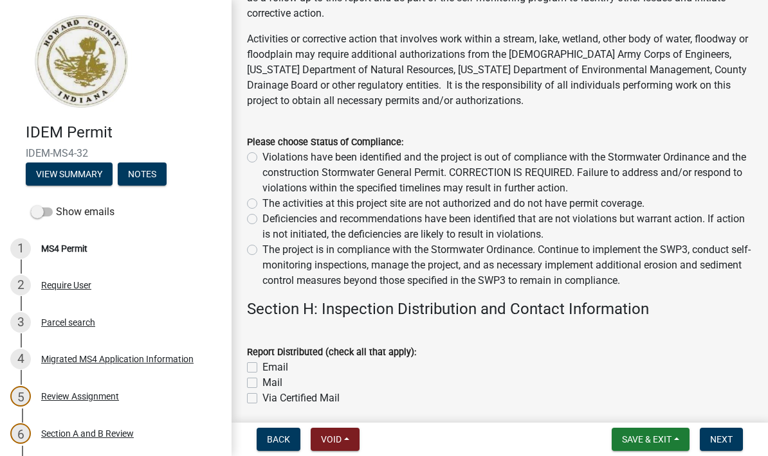
scroll to position [9955, 0]
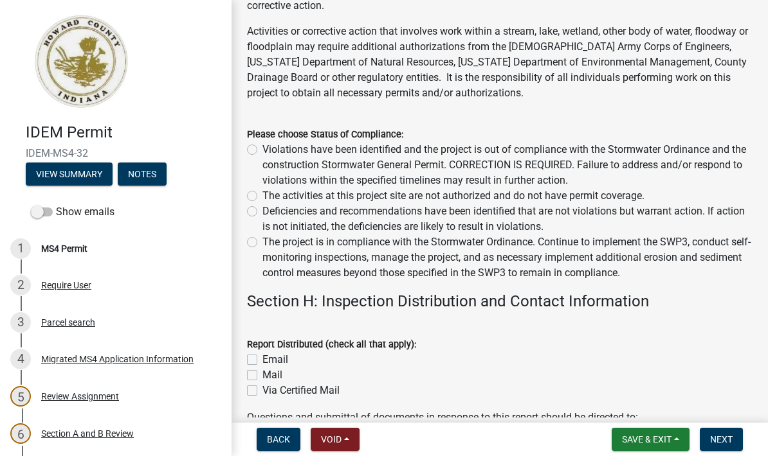
click at [262, 205] on label "Deficiencies and recommendations have been identified that are not violations b…" at bounding box center [507, 219] width 490 height 31
click at [262, 205] on input "Deficiencies and recommendations have been identified that are not violations b…" at bounding box center [266, 208] width 8 height 8
radio input "true"
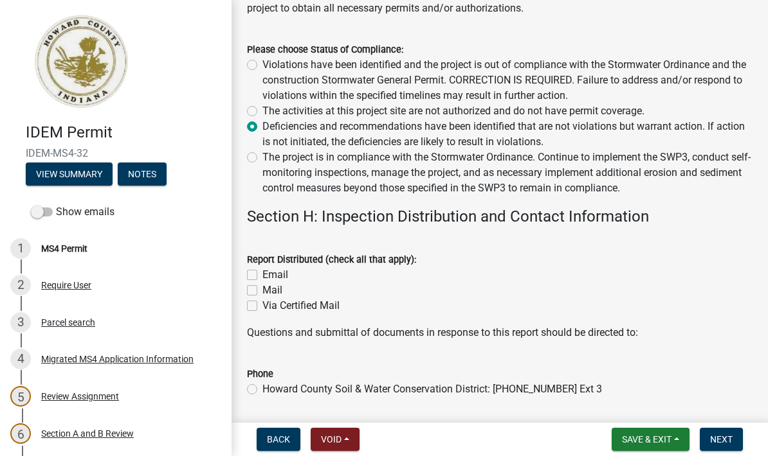
scroll to position [10067, 0]
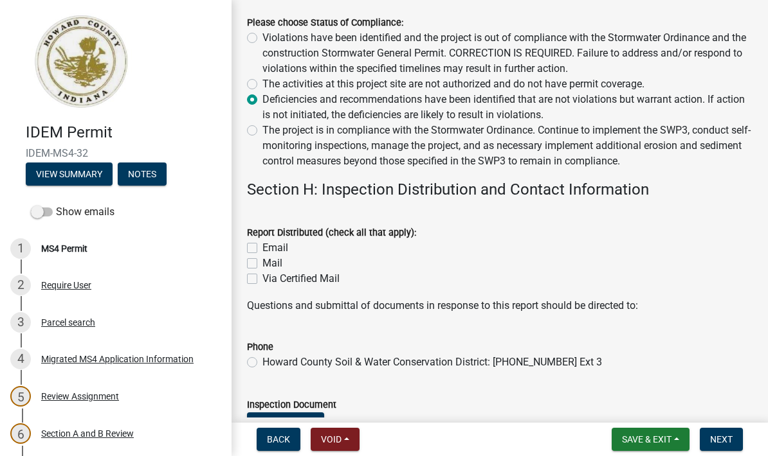
click at [262, 240] on label "Email" at bounding box center [275, 247] width 26 height 15
click at [262, 240] on input "Email" at bounding box center [266, 244] width 8 height 8
checkbox input "true"
checkbox input "false"
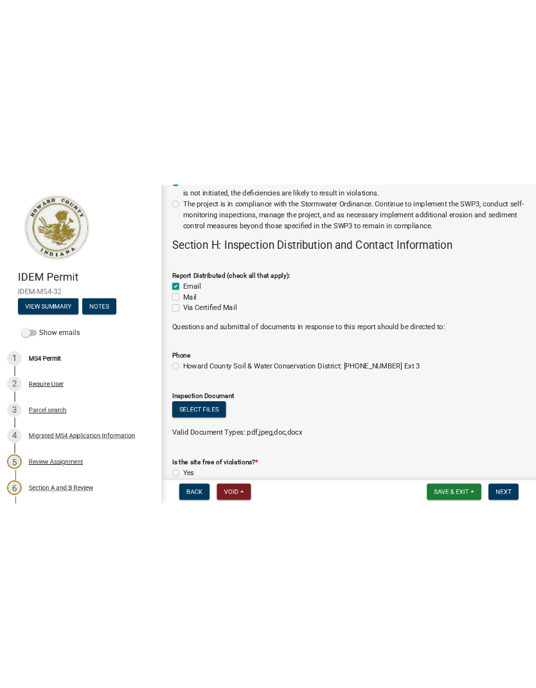
scroll to position [10177, 0]
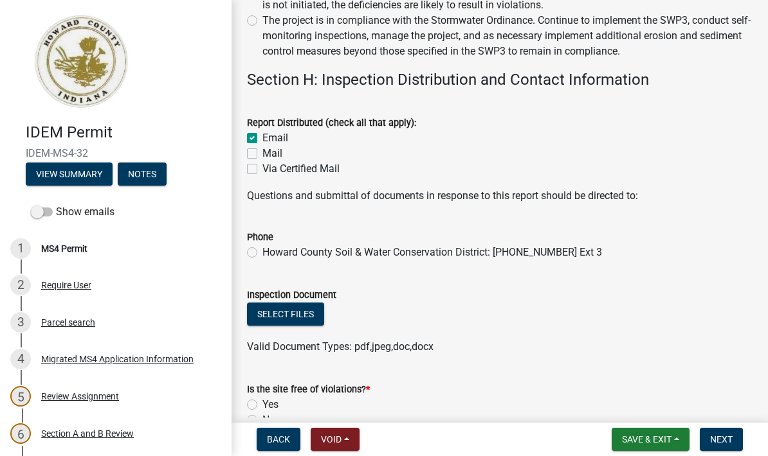
click at [262, 245] on label "Howard County Soil & Water Conservation District: [PHONE_NUMBER] Ext 3" at bounding box center [431, 252] width 339 height 15
click at [262, 245] on input "Howard County Soil & Water Conservation District: [PHONE_NUMBER] Ext 3" at bounding box center [266, 249] width 8 height 8
radio input "true"
click at [302, 313] on button "Select files" at bounding box center [285, 314] width 77 height 23
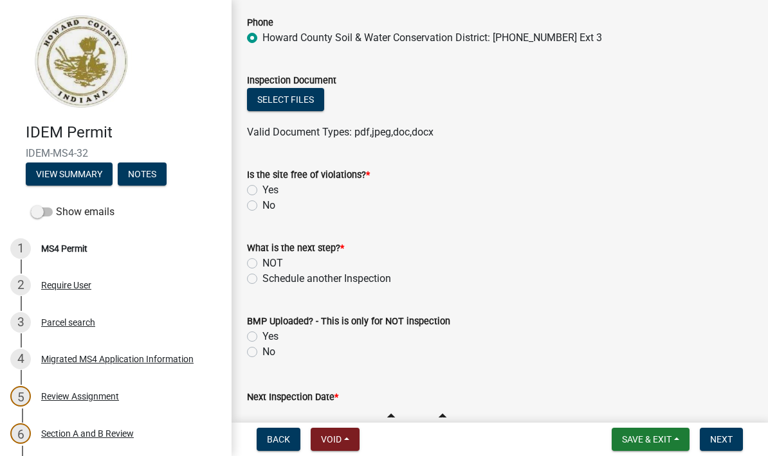
scroll to position [10390, 0]
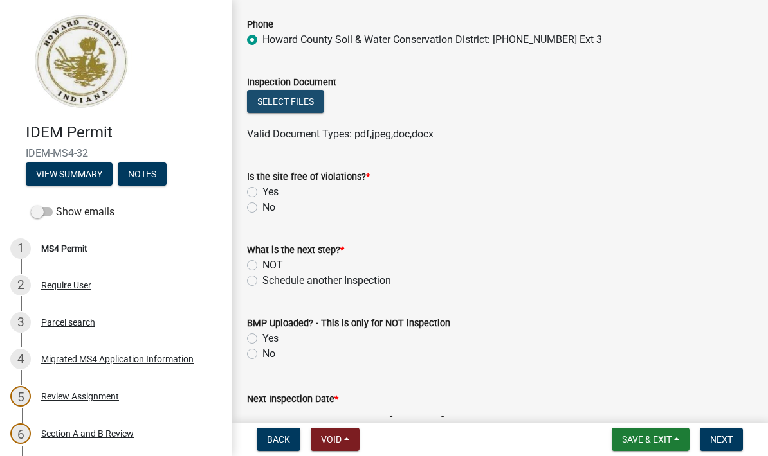
click at [294, 91] on button "Select files" at bounding box center [285, 101] width 77 height 23
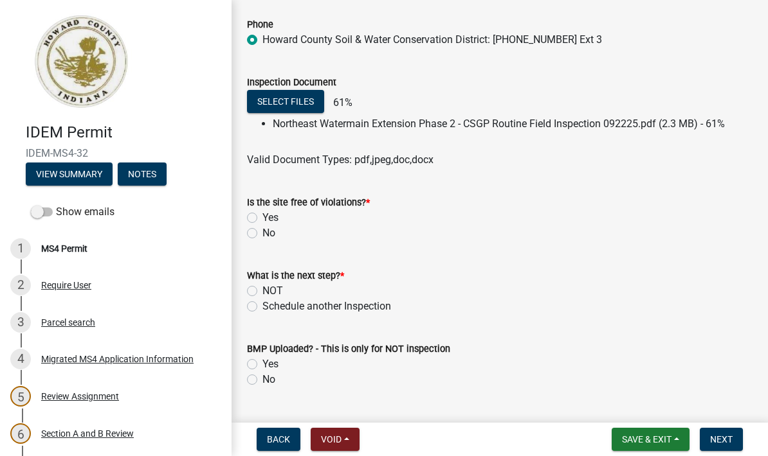
click at [262, 212] on label "Yes" at bounding box center [270, 217] width 16 height 15
click at [262, 212] on input "Yes" at bounding box center [266, 214] width 8 height 8
radio input "true"
click at [262, 299] on label "Schedule another Inspection" at bounding box center [326, 306] width 129 height 15
click at [262, 299] on input "Schedule another Inspection" at bounding box center [266, 303] width 8 height 8
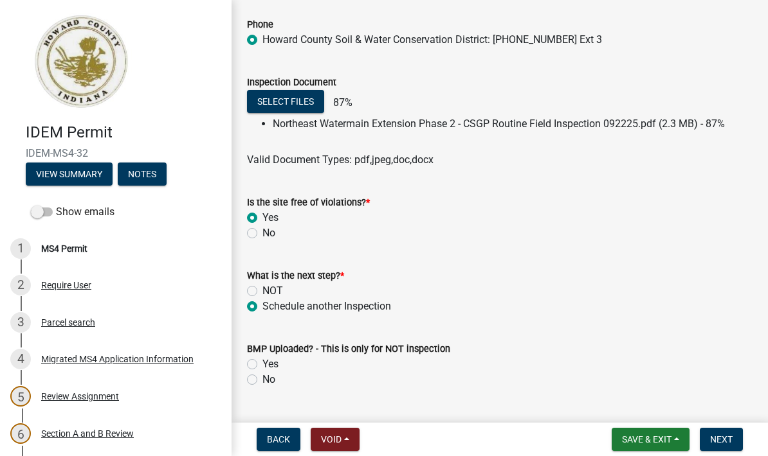
radio input "true"
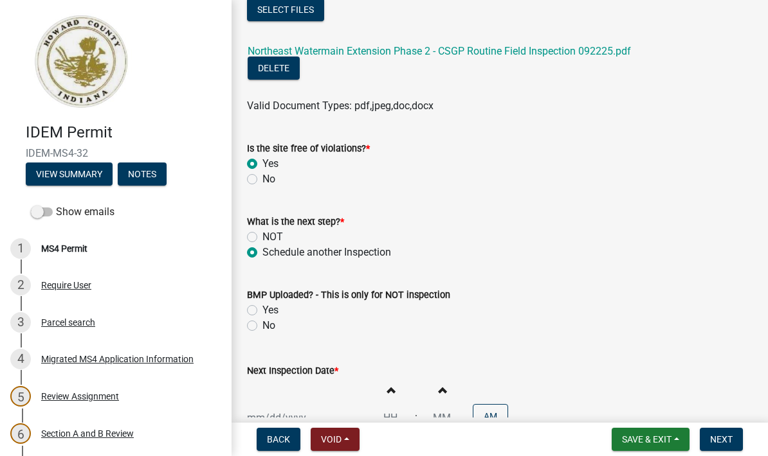
scroll to position [10515, 0]
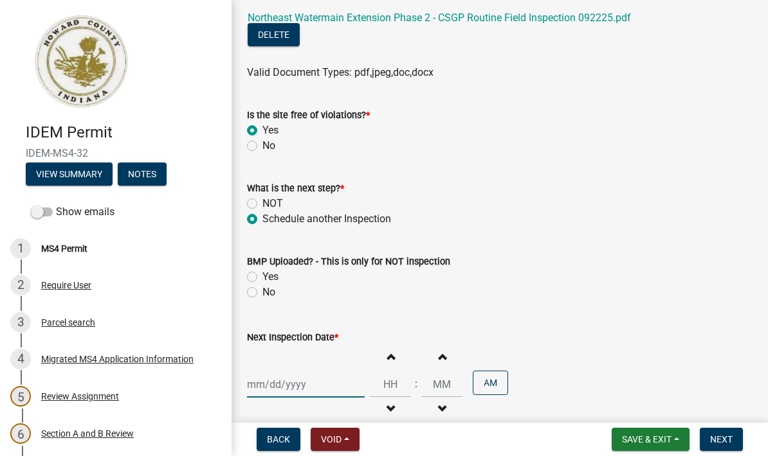
click at [258, 376] on div at bounding box center [306, 385] width 118 height 26
select select "9"
select select "2025"
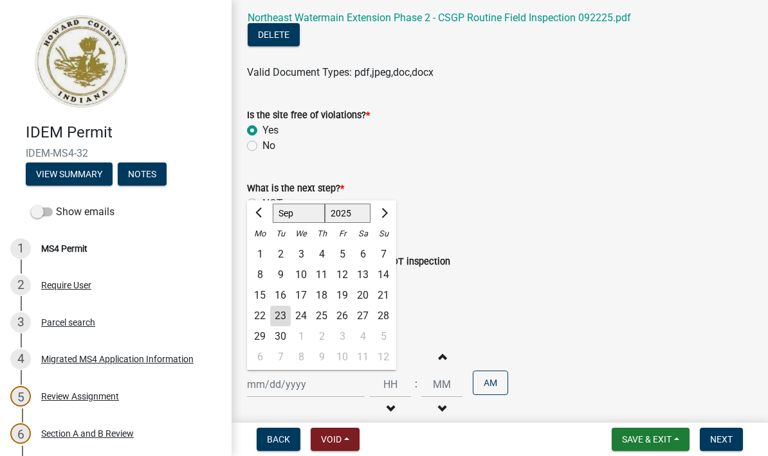
click at [383, 208] on span "Next month" at bounding box center [383, 213] width 10 height 10
select select "10"
click at [341, 307] on div "24" at bounding box center [342, 316] width 21 height 21
type input "[DATE]"
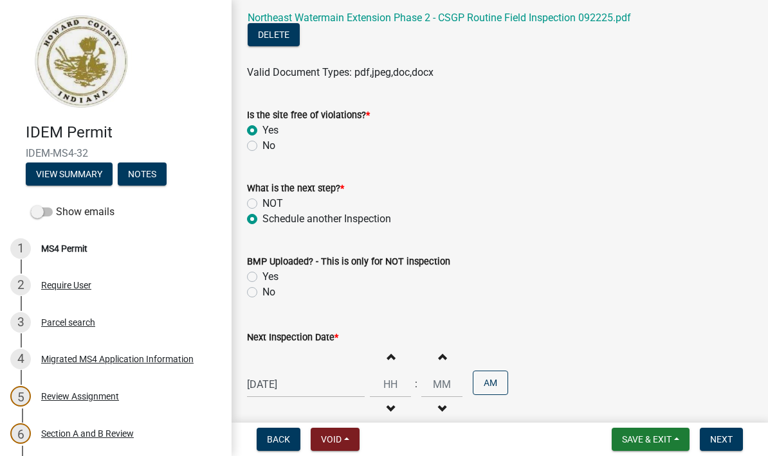
click at [382, 345] on button "Increment hours" at bounding box center [390, 356] width 27 height 23
type input "01"
type input "00"
click at [387, 351] on span "button" at bounding box center [390, 356] width 6 height 10
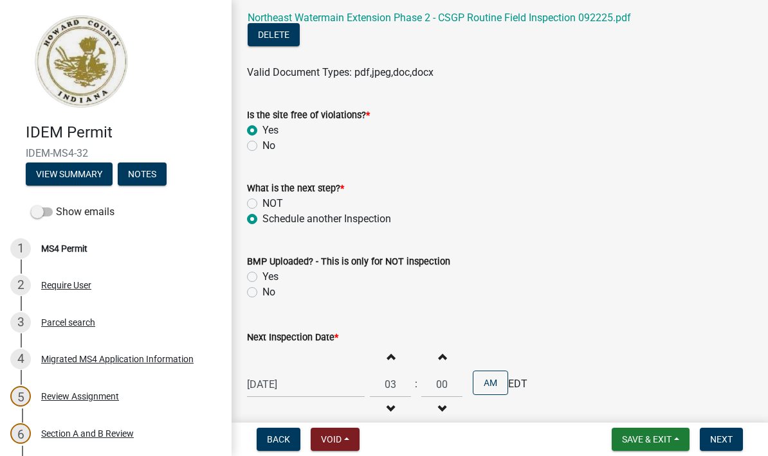
click at [378, 356] on button "Increment hours" at bounding box center [390, 356] width 27 height 23
click at [387, 353] on span "button" at bounding box center [390, 356] width 6 height 10
click at [381, 348] on button "Increment hours" at bounding box center [390, 356] width 27 height 23
click at [387, 351] on span "button" at bounding box center [390, 356] width 6 height 10
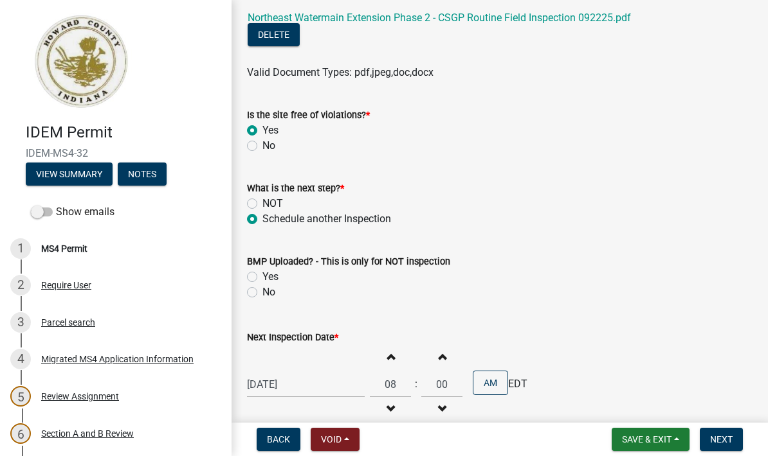
click at [381, 354] on button "Increment hours" at bounding box center [390, 356] width 27 height 23
click at [387, 351] on span "button" at bounding box center [390, 356] width 6 height 10
type input "10"
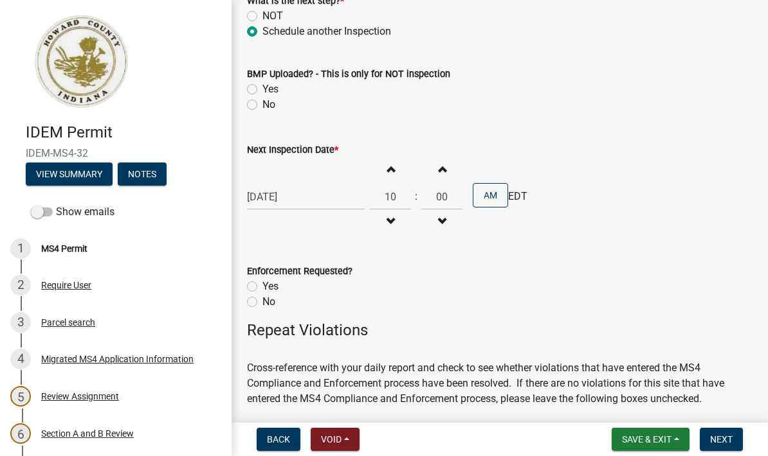
scroll to position [10712, 0]
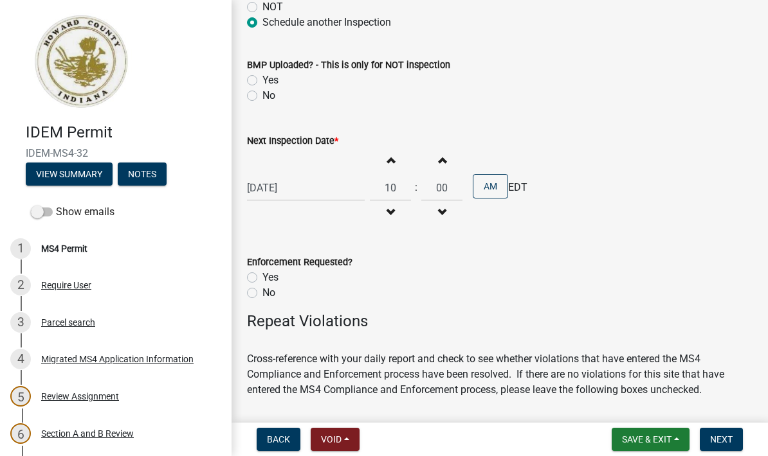
click at [262, 285] on label "No" at bounding box center [268, 292] width 13 height 15
click at [262, 285] on input "No" at bounding box center [266, 289] width 8 height 8
radio input "true"
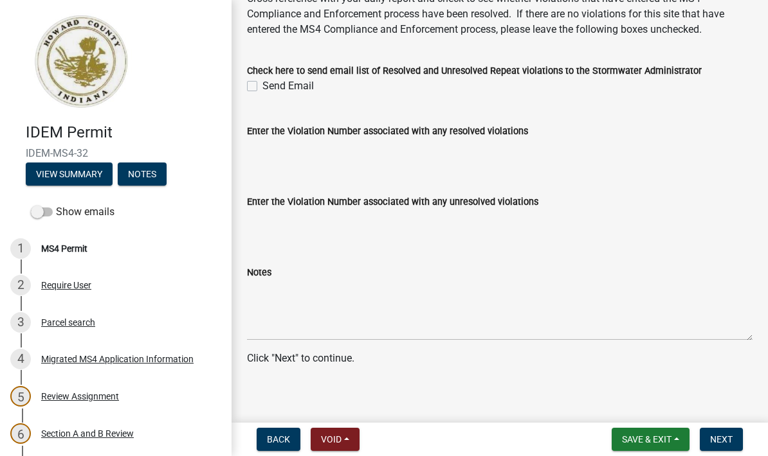
scroll to position [11072, 0]
click at [536, 446] on button "Next" at bounding box center [720, 439] width 43 height 23
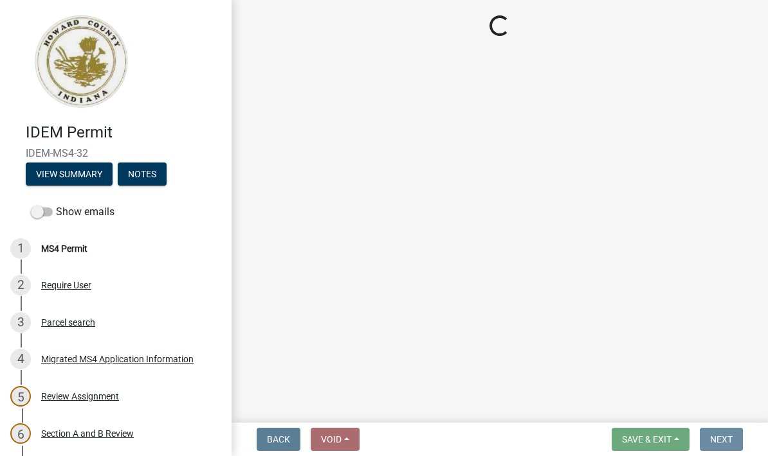
scroll to position [0, 0]
